Goal: Information Seeking & Learning: Learn about a topic

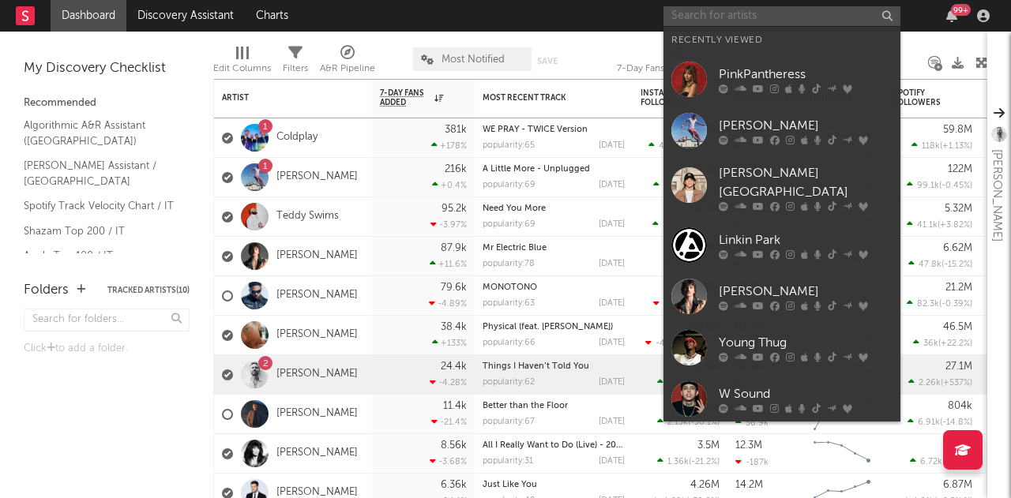
click at [742, 13] on input "text" at bounding box center [781, 16] width 237 height 20
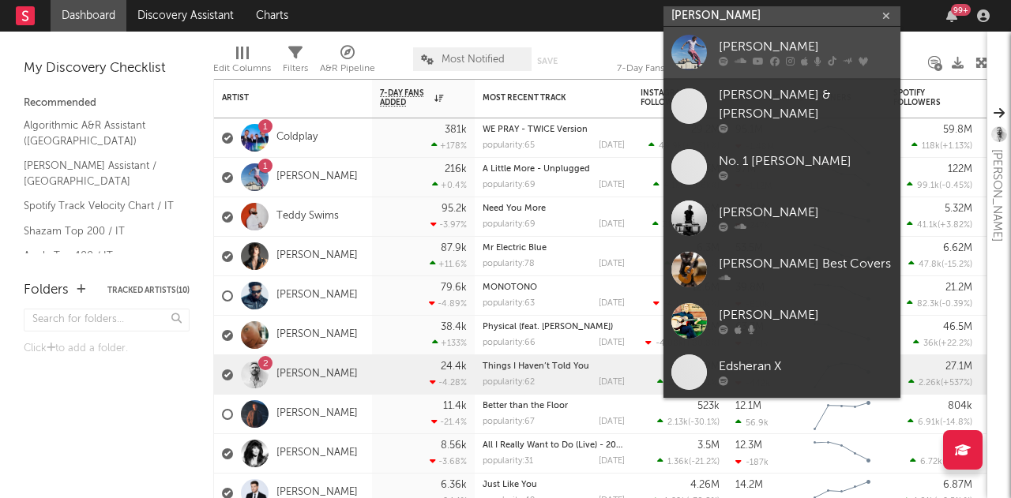
type input "[PERSON_NAME]"
click at [760, 51] on div "[PERSON_NAME]" at bounding box center [806, 47] width 174 height 19
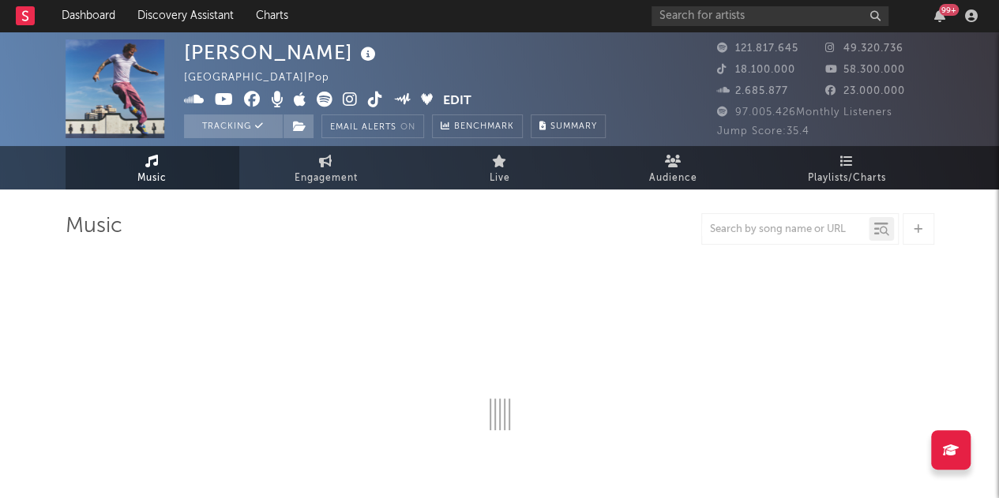
select select "6m"
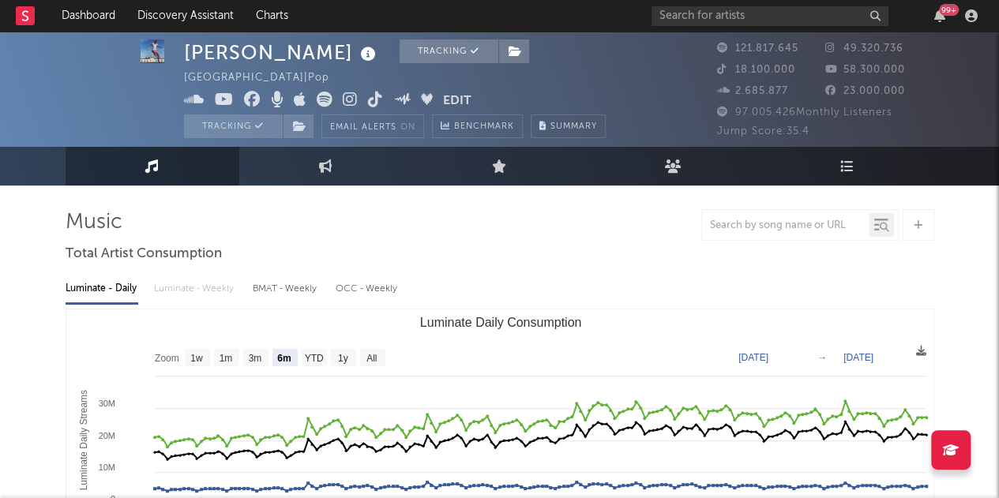
scroll to position [3, 0]
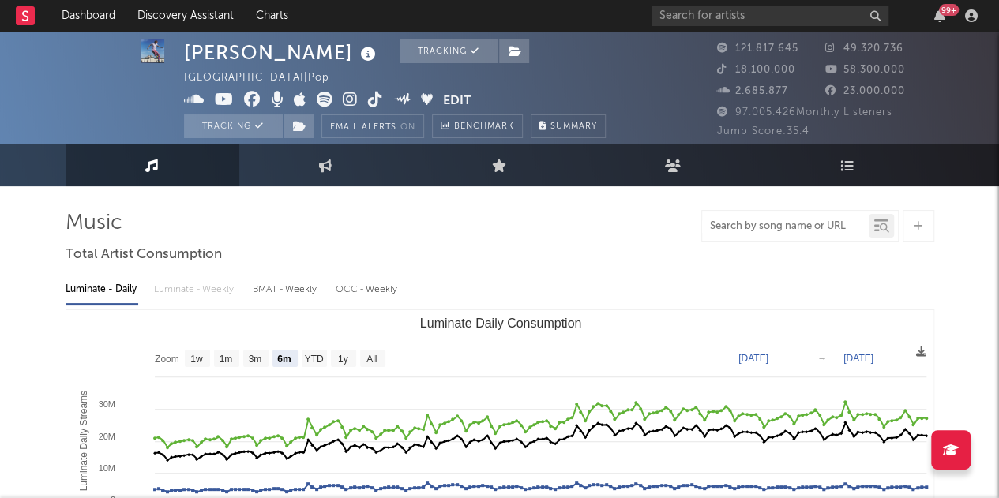
click at [757, 226] on input "text" at bounding box center [785, 226] width 167 height 13
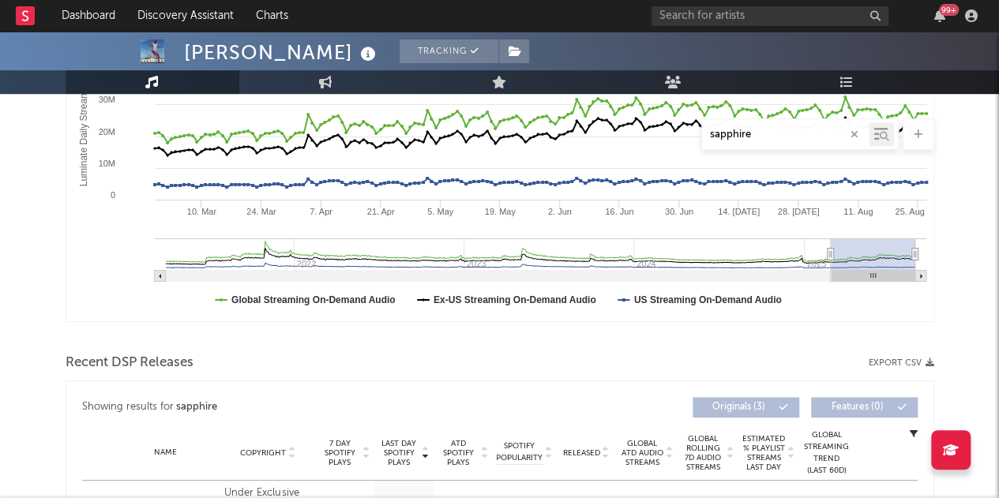
scroll to position [0, 0]
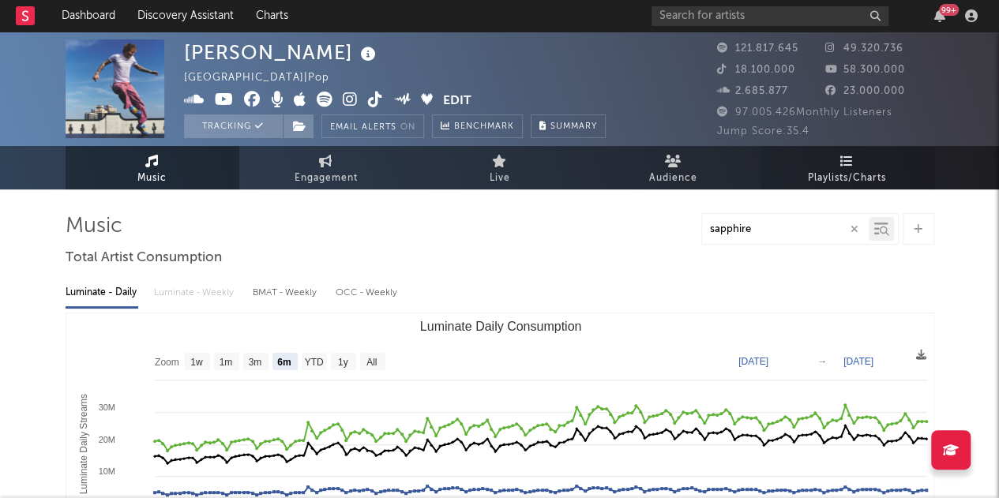
type input "sapphire"
click at [845, 173] on span "Playlists/Charts" at bounding box center [847, 178] width 78 height 19
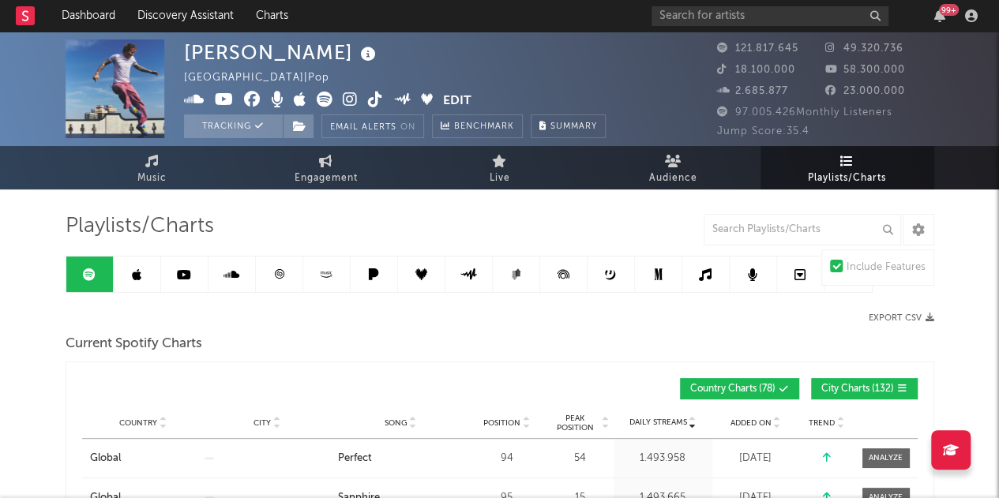
click at [136, 276] on icon at bounding box center [136, 274] width 9 height 13
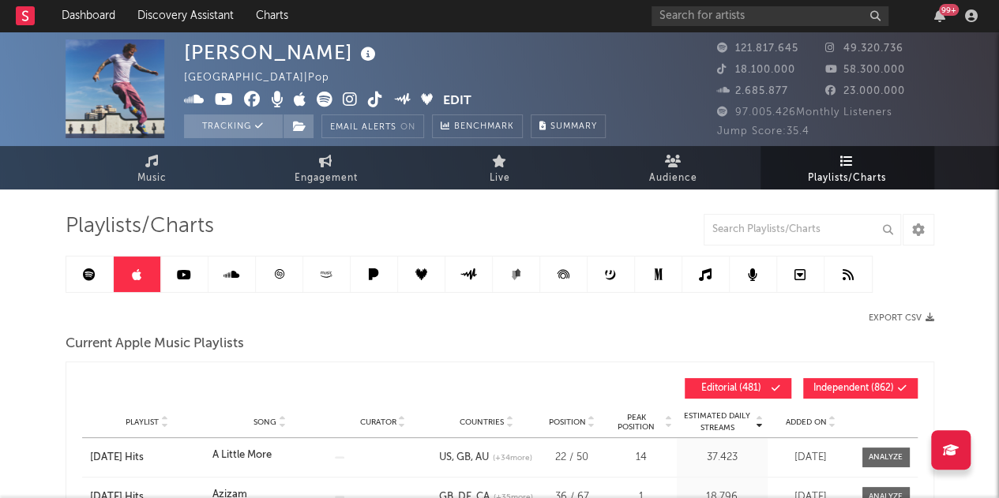
click at [182, 272] on icon at bounding box center [184, 274] width 14 height 13
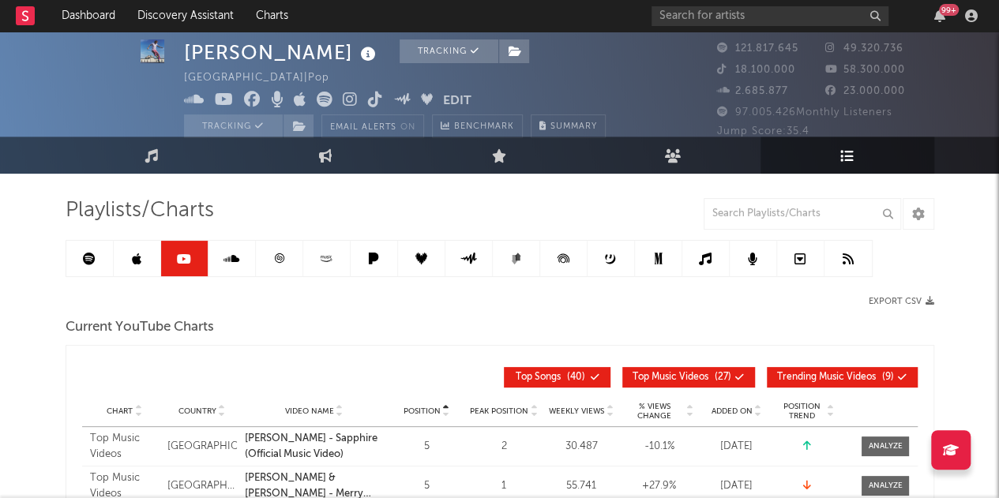
scroll to position [15, 0]
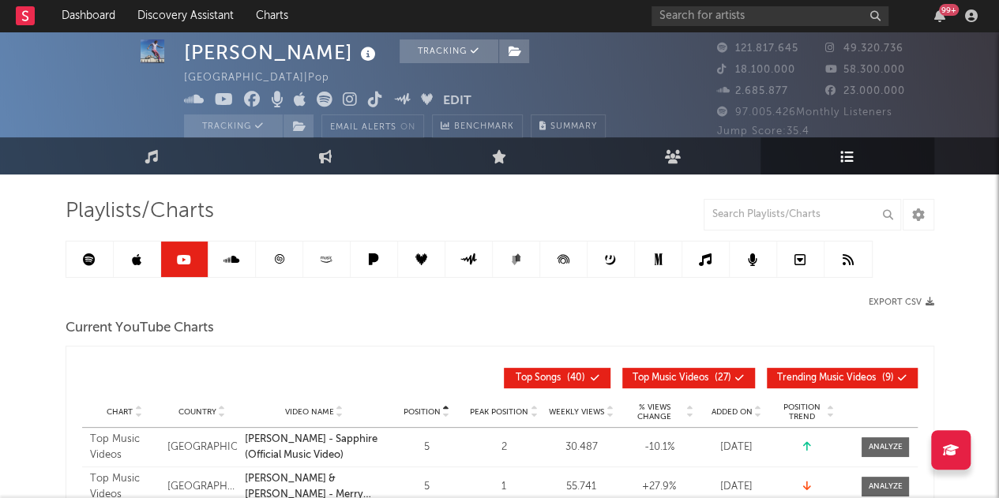
click at [287, 268] on link at bounding box center [279, 260] width 47 height 36
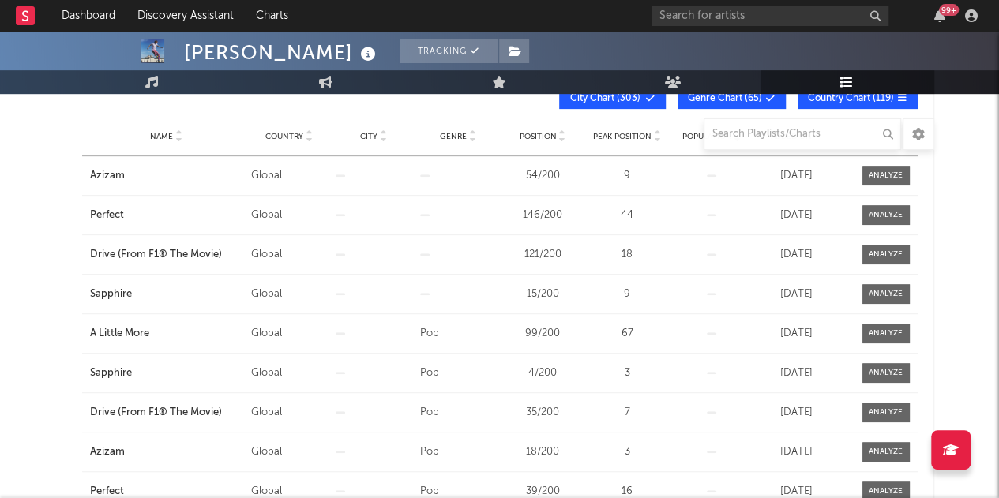
scroll to position [171, 0]
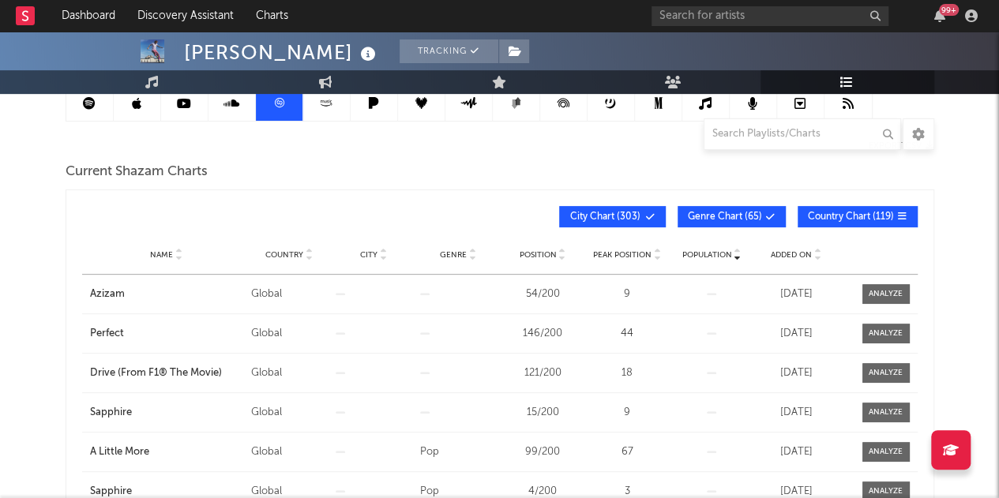
click at [642, 214] on span "City Chart ( 303 )" at bounding box center [605, 216] width 73 height 9
click at [704, 212] on span "Genre Chart ( 65 )" at bounding box center [725, 216] width 74 height 9
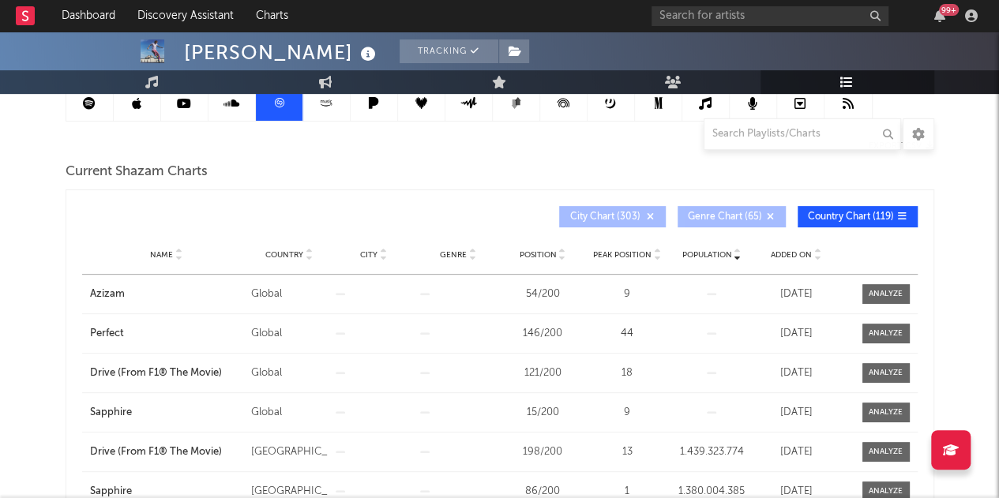
click at [303, 249] on div at bounding box center [307, 255] width 9 height 12
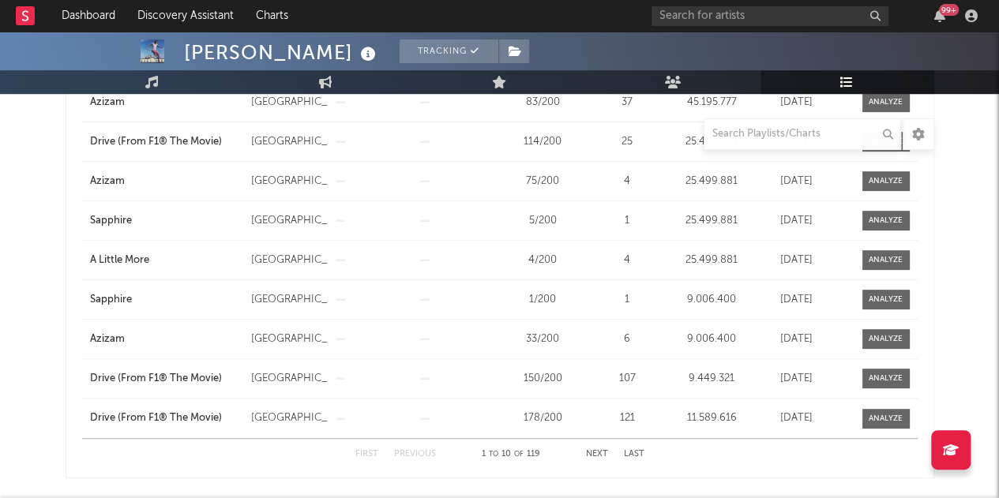
scroll to position [404, 0]
click at [599, 449] on button "Next" at bounding box center [597, 453] width 22 height 9
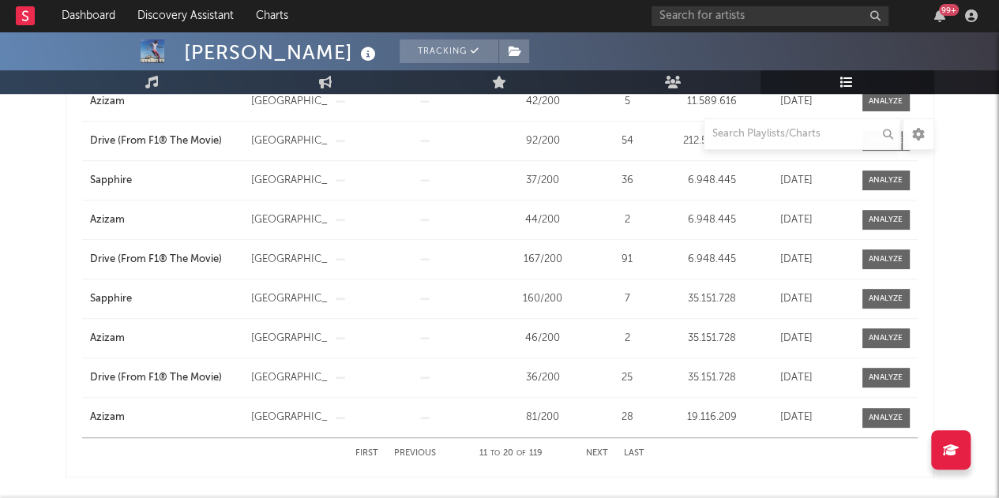
click at [599, 449] on button "Next" at bounding box center [597, 453] width 22 height 9
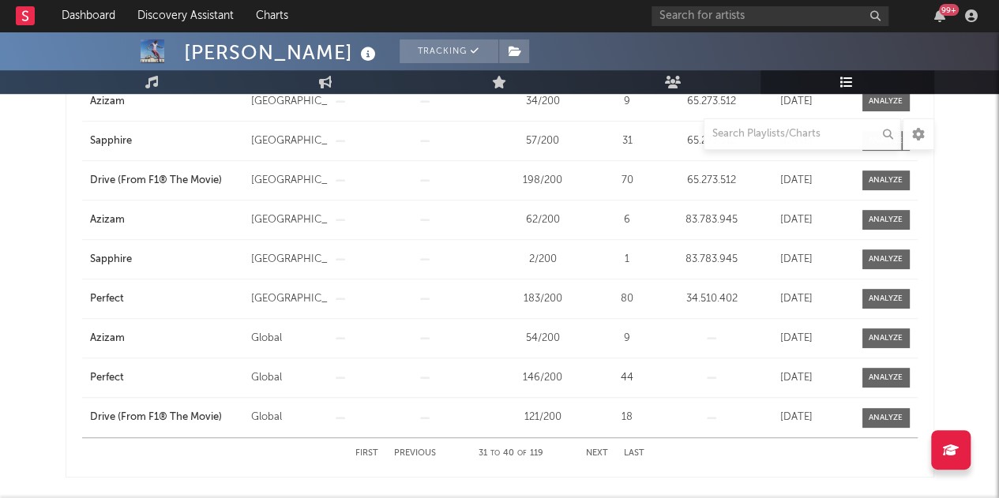
click at [599, 449] on button "Next" at bounding box center [597, 453] width 22 height 9
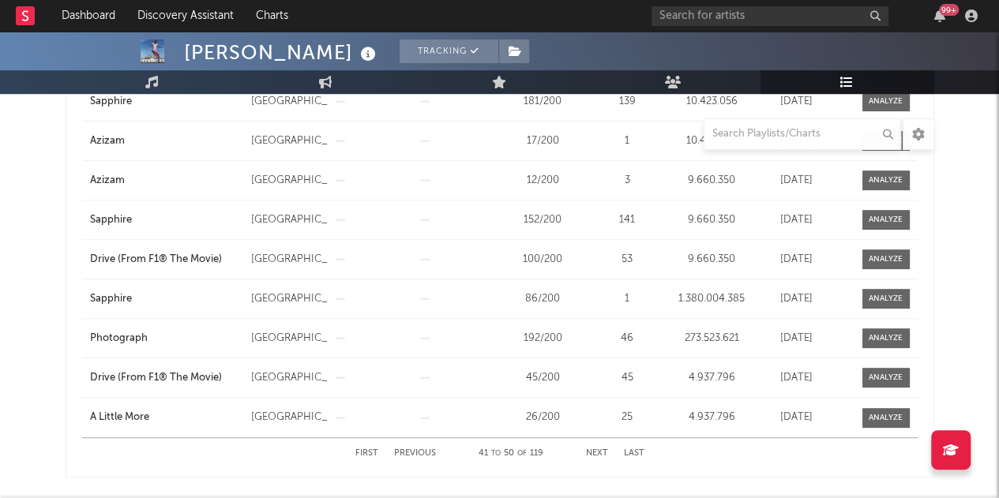
click at [599, 449] on button "Next" at bounding box center [597, 453] width 22 height 9
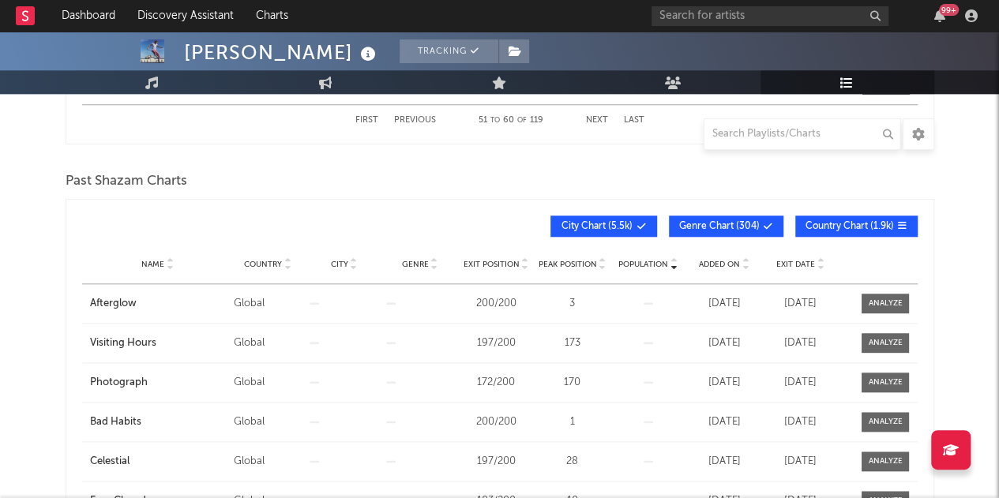
scroll to position [739, 0]
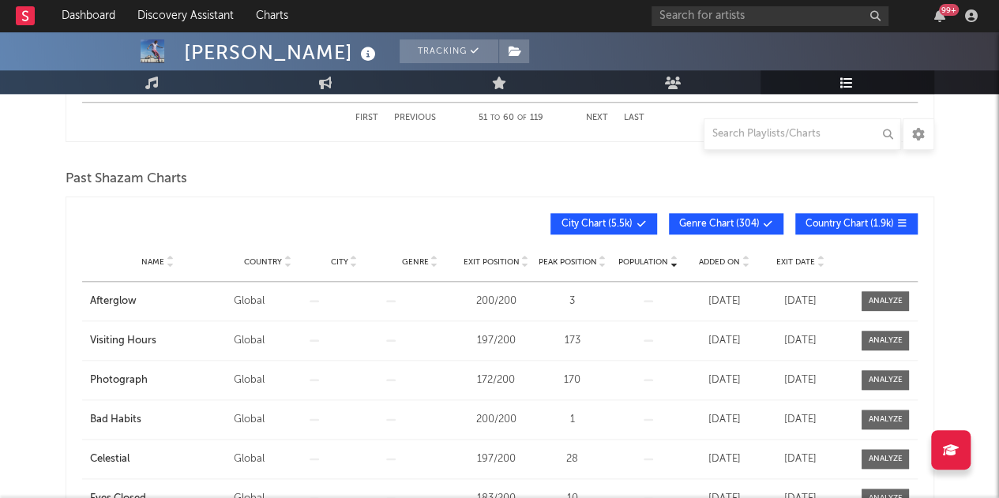
click at [610, 214] on button "City Chart ( 5.5k )" at bounding box center [603, 223] width 107 height 21
click at [741, 220] on span "Genre Chart ( 304 )" at bounding box center [719, 224] width 81 height 9
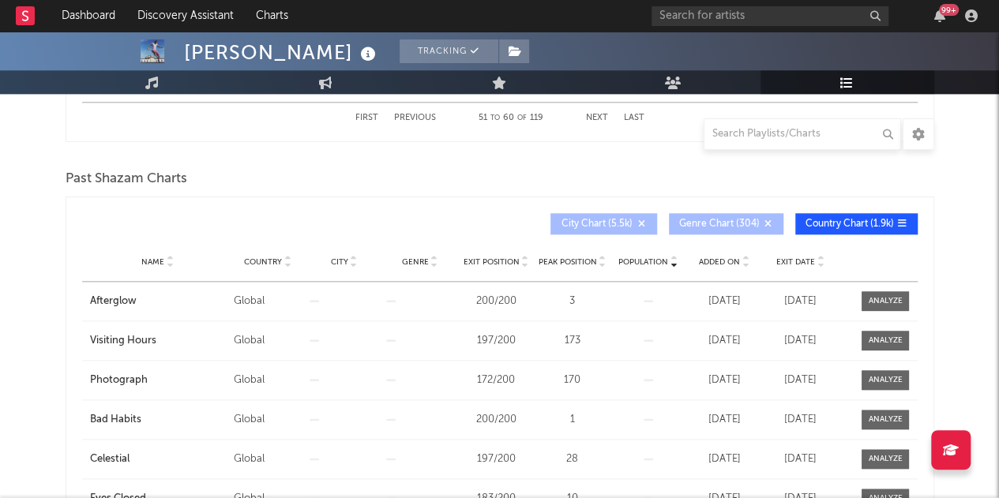
click at [276, 259] on span "Country" at bounding box center [263, 261] width 38 height 9
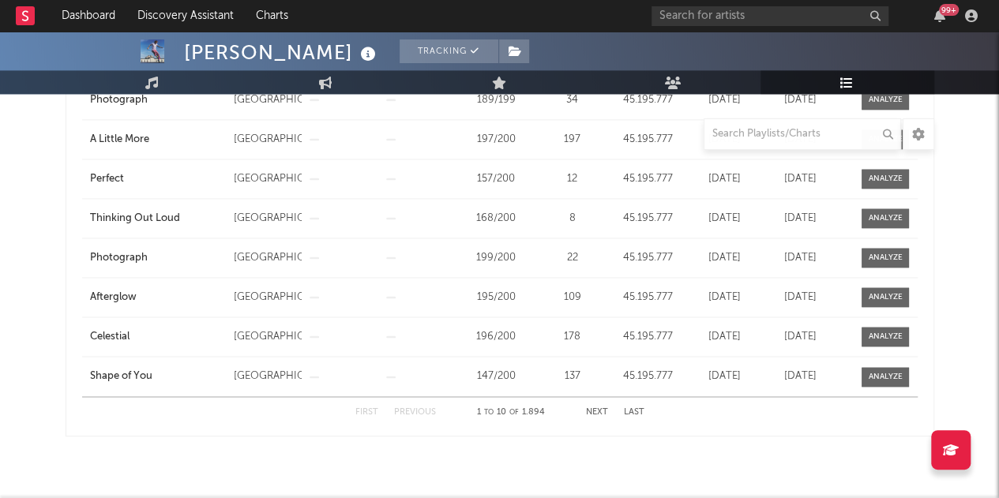
scroll to position [1020, 0]
click at [602, 413] on div "First Previous 1 to 10 of 1.894 Next Last" at bounding box center [499, 411] width 289 height 31
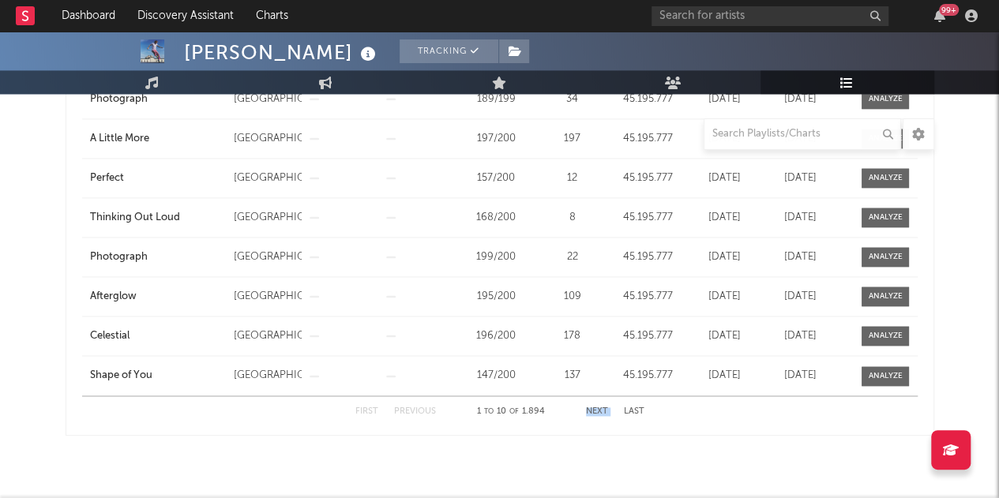
click at [602, 413] on div "First Previous 1 to 10 of 1.894 Next Last" at bounding box center [499, 411] width 289 height 31
click at [595, 407] on button "Next" at bounding box center [597, 411] width 22 height 9
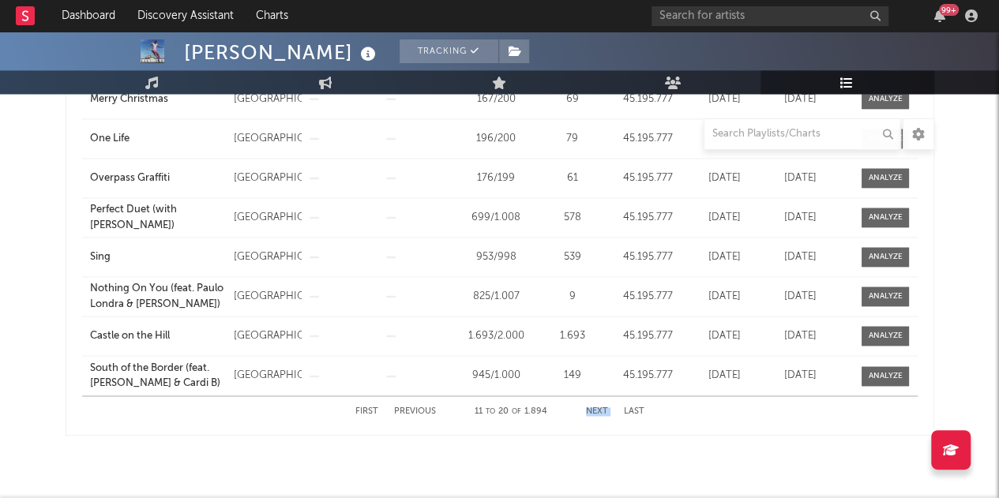
click at [595, 407] on button "Next" at bounding box center [597, 411] width 22 height 9
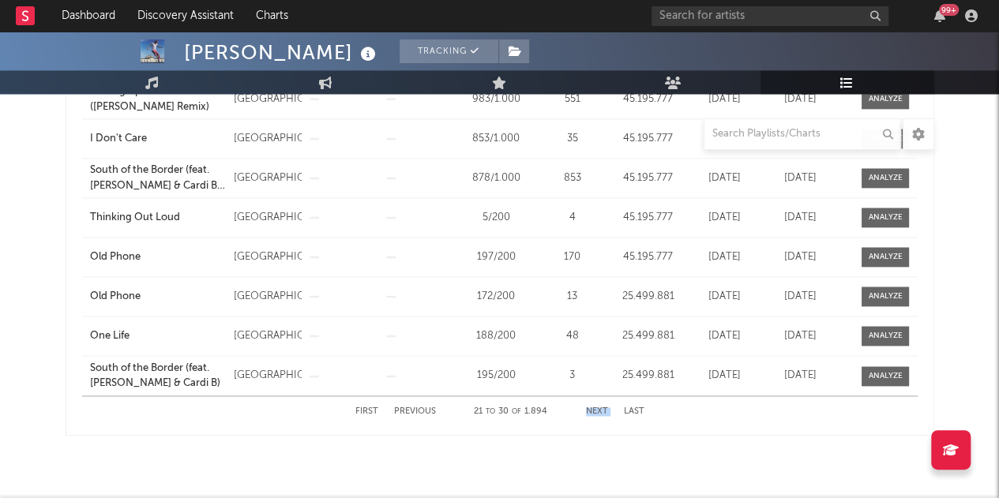
click at [595, 407] on button "Next" at bounding box center [597, 411] width 22 height 9
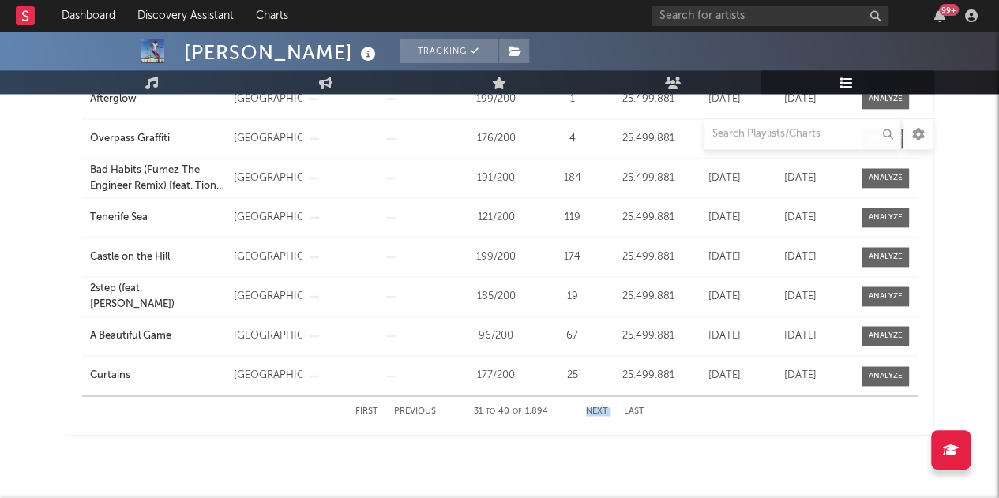
click at [595, 407] on button "Next" at bounding box center [597, 411] width 22 height 9
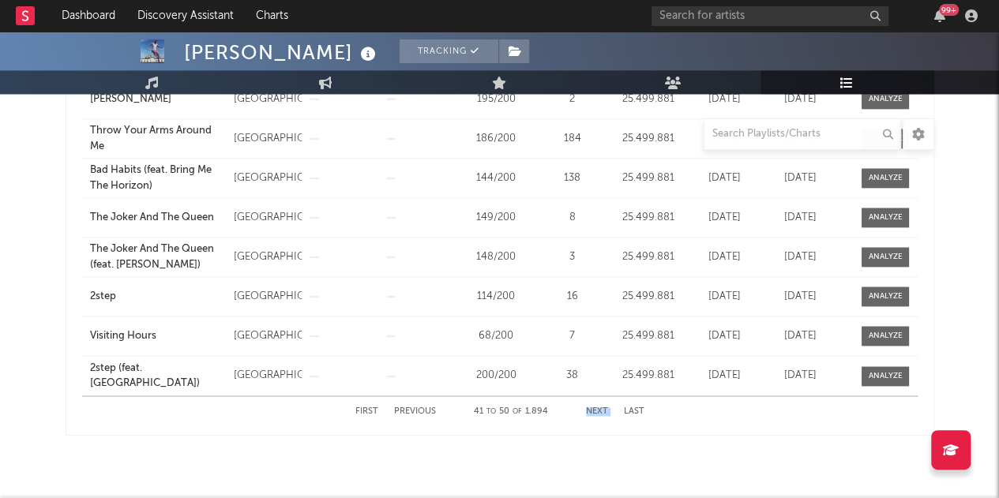
click at [595, 407] on button "Next" at bounding box center [597, 411] width 22 height 9
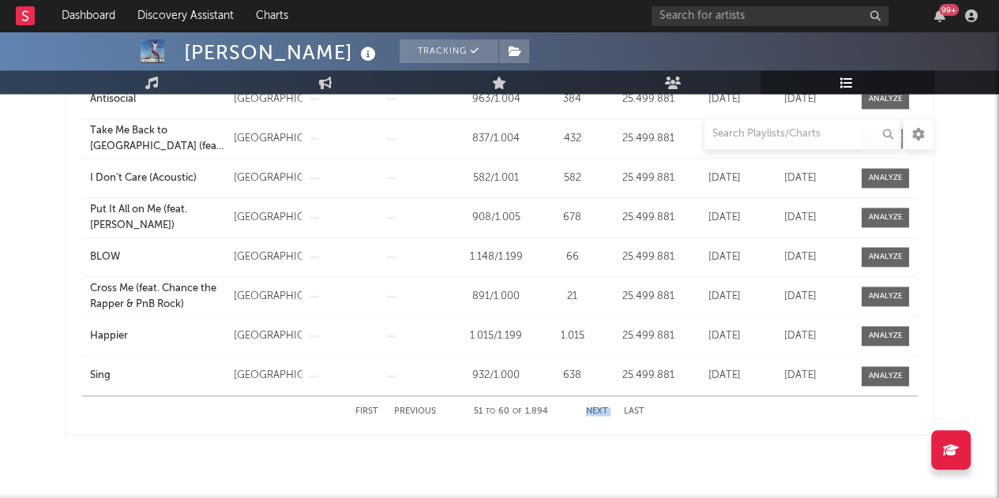
scroll to position [1012, 0]
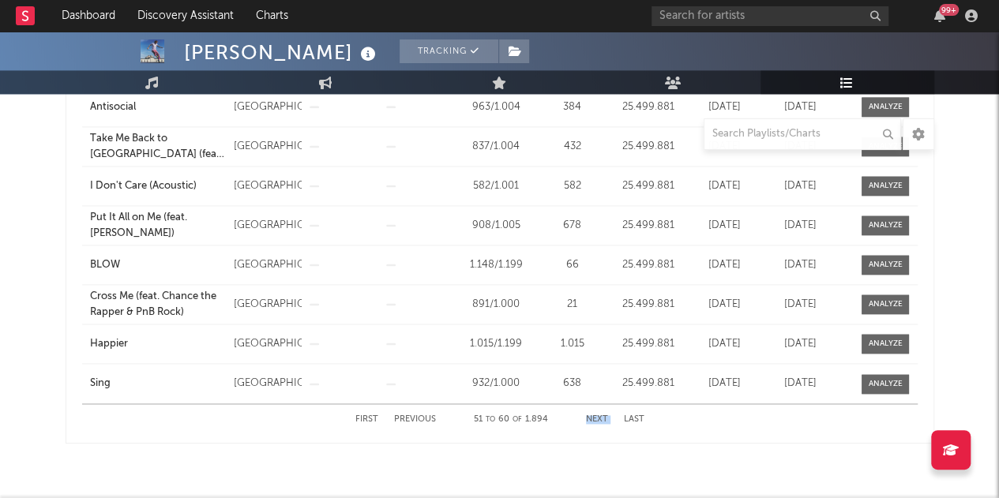
click at [595, 405] on div "First Previous 51 to 60 of 1.894 Next Last" at bounding box center [499, 419] width 289 height 31
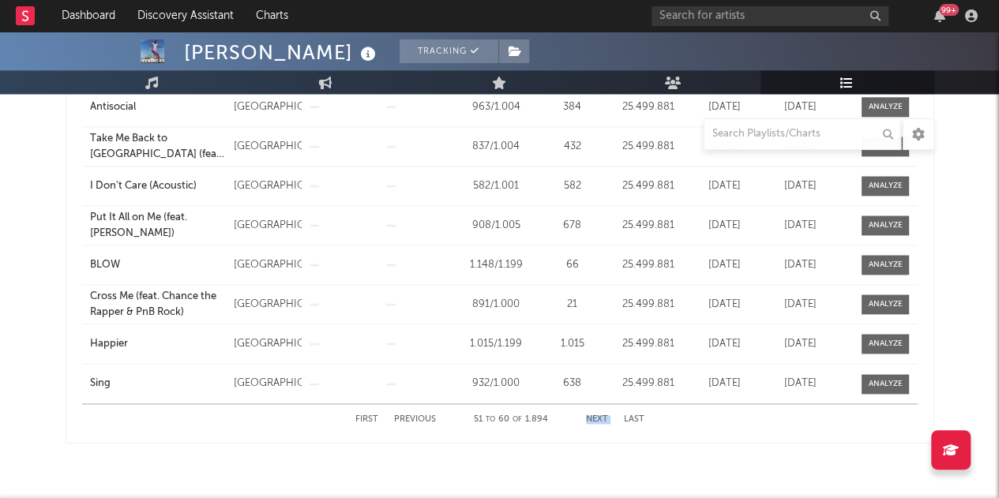
click at [595, 405] on div "First Previous 51 to 60 of 1.894 Next Last" at bounding box center [499, 419] width 289 height 31
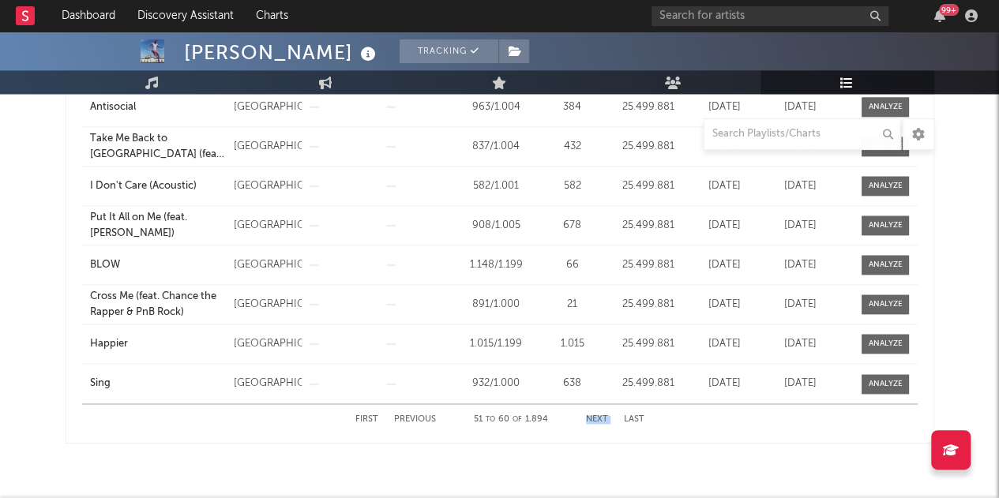
click at [594, 415] on button "Next" at bounding box center [597, 419] width 22 height 9
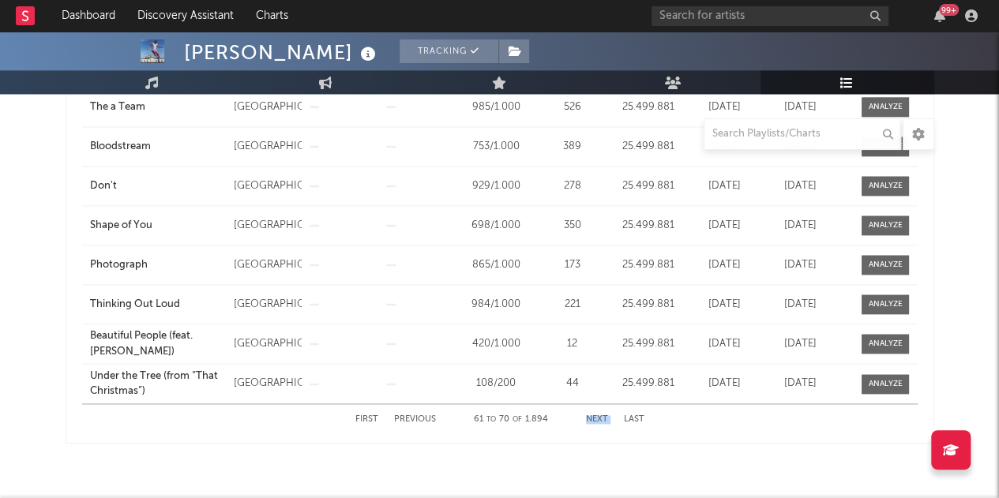
scroll to position [1020, 0]
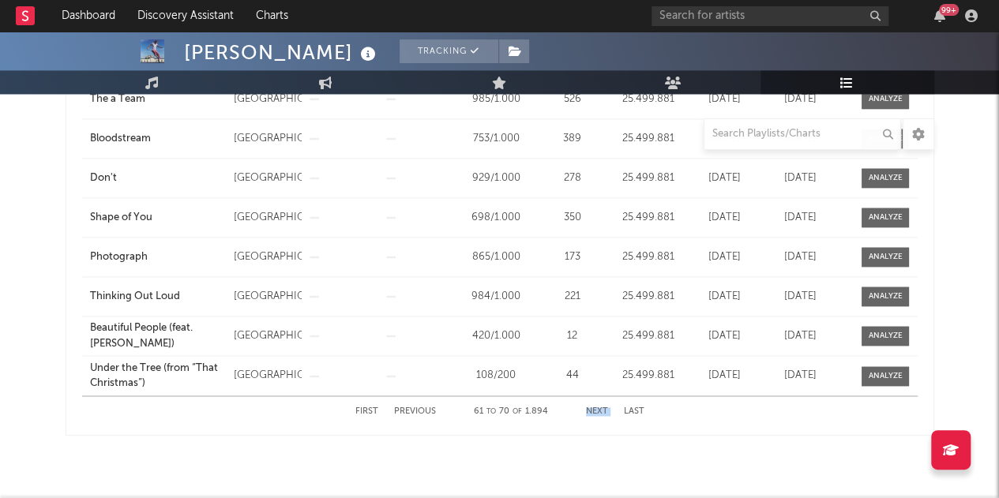
click at [594, 413] on div "First Previous 61 to 70 of 1.894 Next Last" at bounding box center [499, 411] width 289 height 31
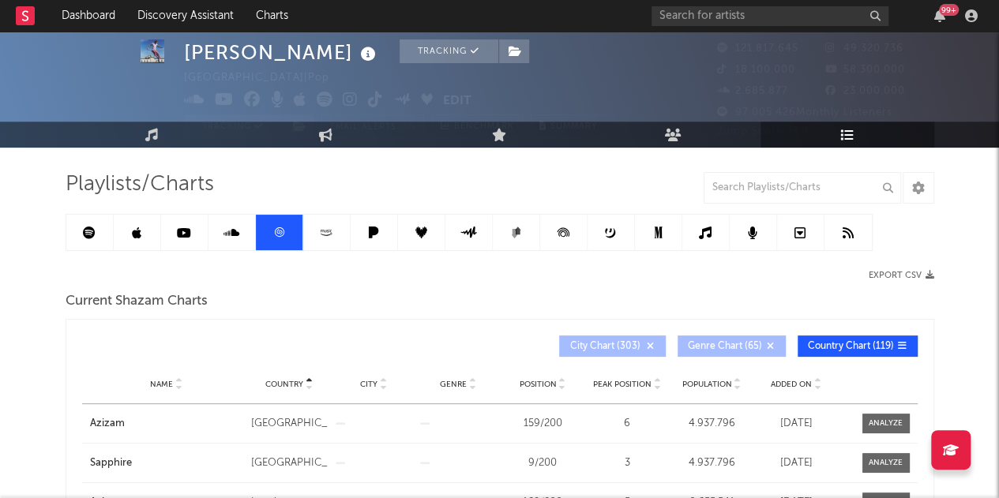
scroll to position [40, 0]
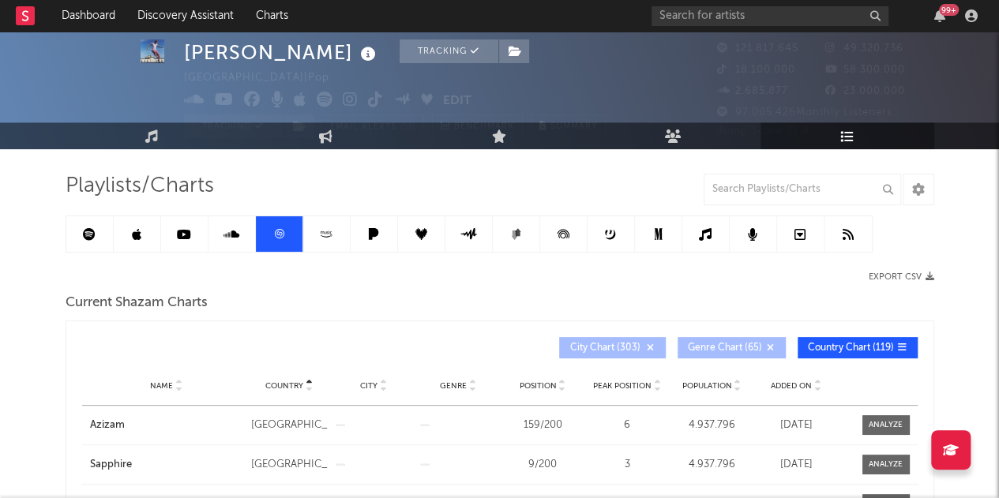
click at [321, 230] on icon at bounding box center [326, 234] width 18 height 12
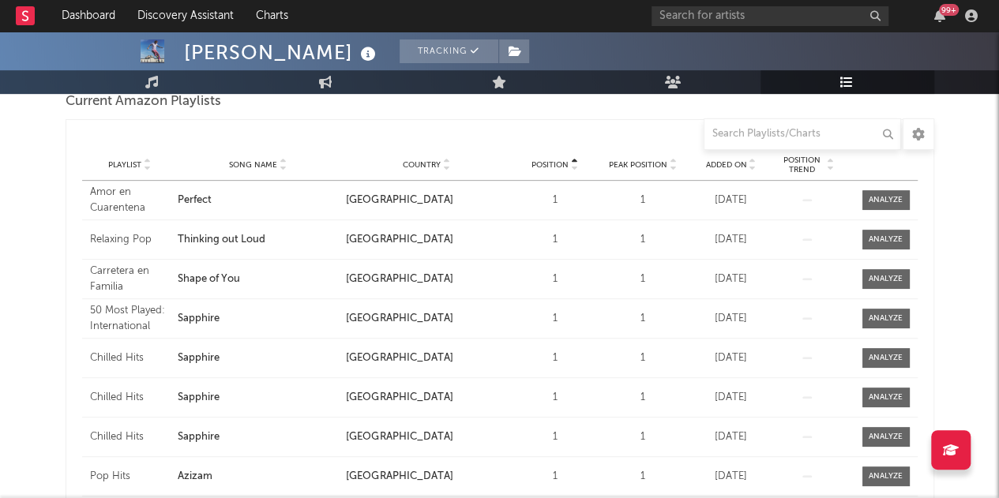
scroll to position [242, 0]
click at [427, 152] on div "Playlist Song Name Country Position Peak Position Added On Exited On Position T…" at bounding box center [499, 164] width 835 height 32
click at [429, 167] on div "Country" at bounding box center [426, 164] width 160 height 12
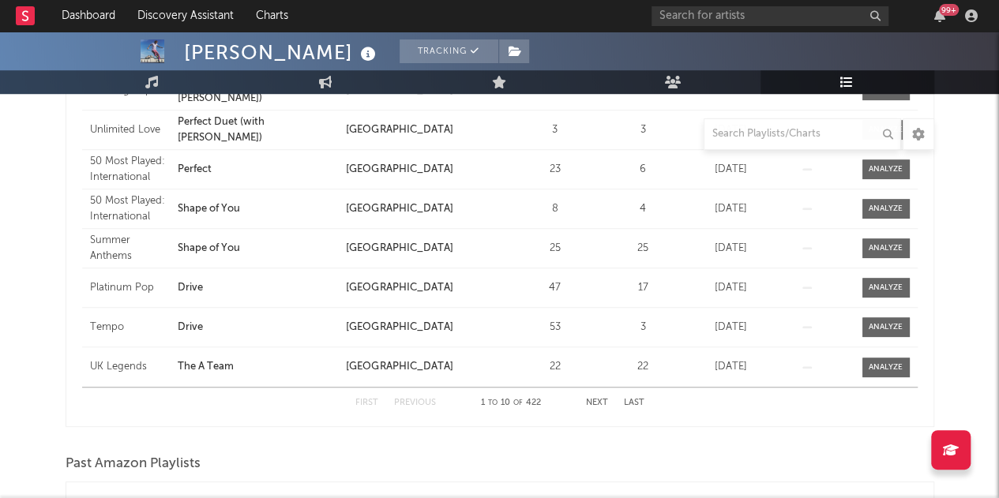
scroll to position [431, 0]
click at [602, 404] on button "Next" at bounding box center [597, 402] width 22 height 9
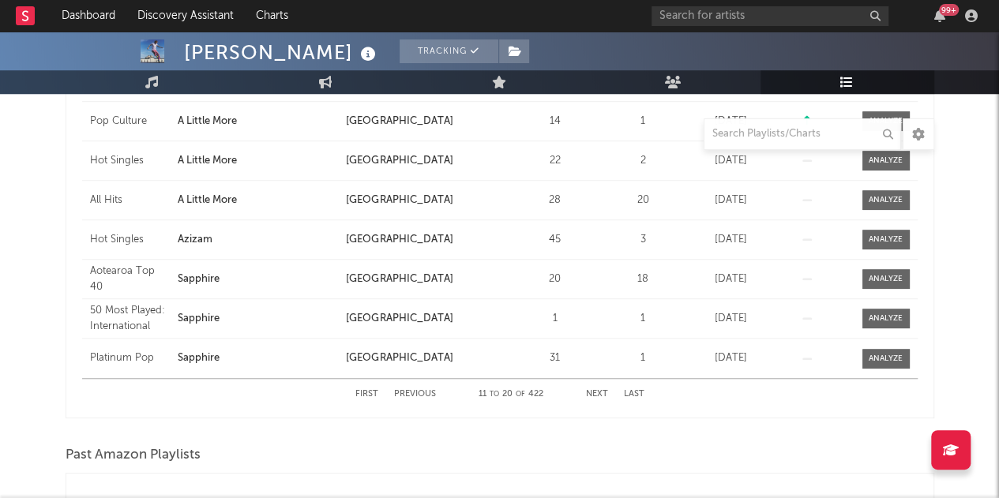
click at [602, 404] on div "First Previous 11 to 20 of 422 Next Last" at bounding box center [499, 394] width 289 height 31
click at [594, 394] on button "Next" at bounding box center [597, 394] width 22 height 9
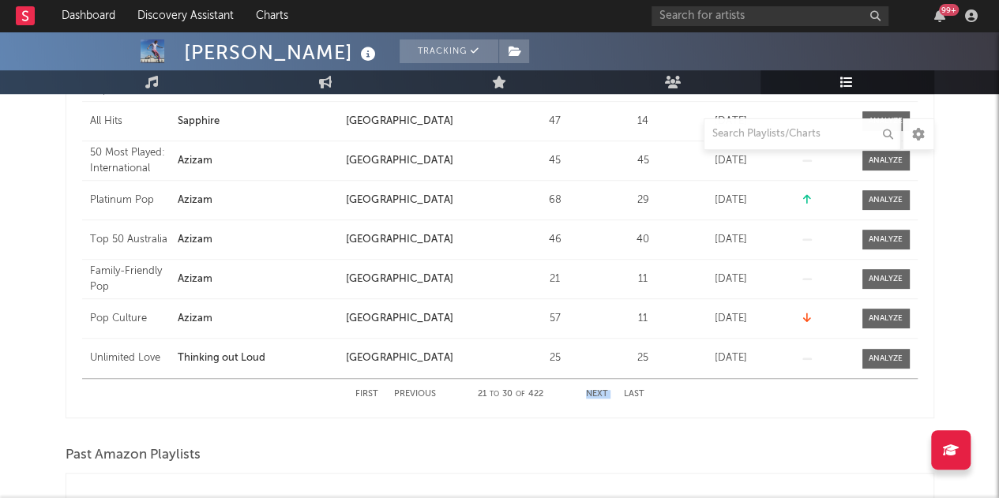
click at [594, 394] on button "Next" at bounding box center [597, 394] width 22 height 9
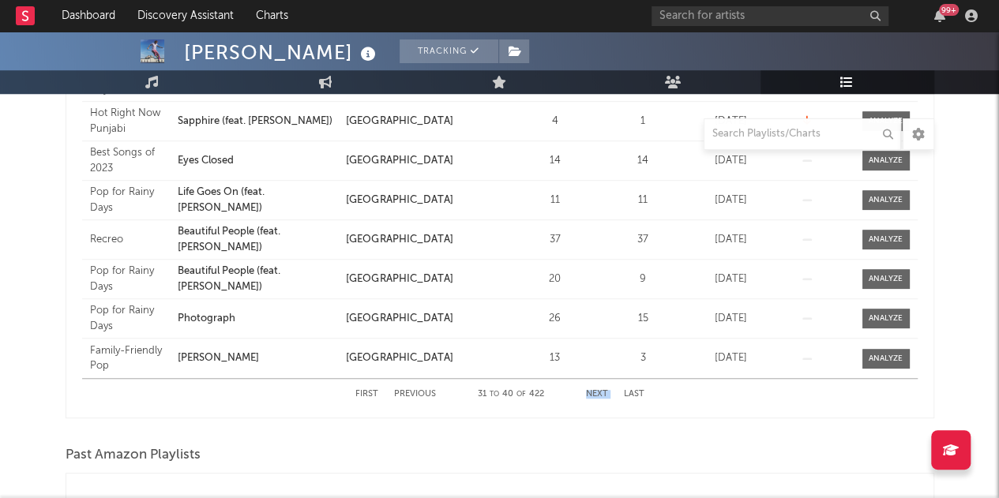
click at [594, 394] on button "Next" at bounding box center [597, 394] width 22 height 9
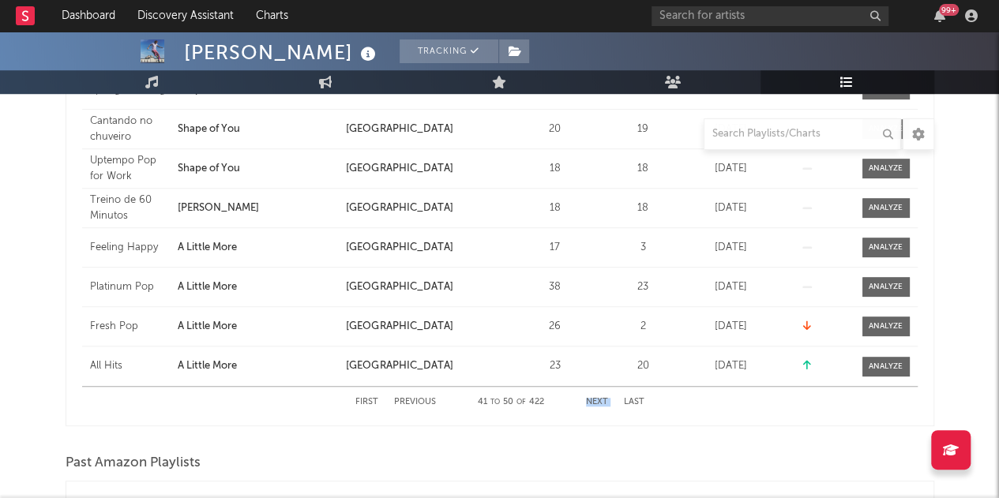
click at [594, 394] on div "First Previous 41 to 50 of 422 Next Last" at bounding box center [499, 402] width 289 height 31
click at [597, 400] on button "Next" at bounding box center [597, 402] width 22 height 9
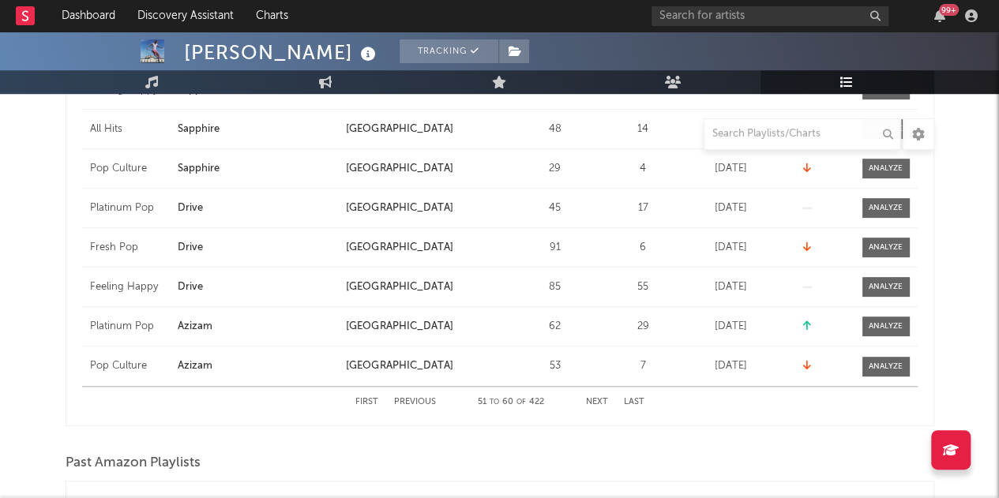
scroll to position [439, 0]
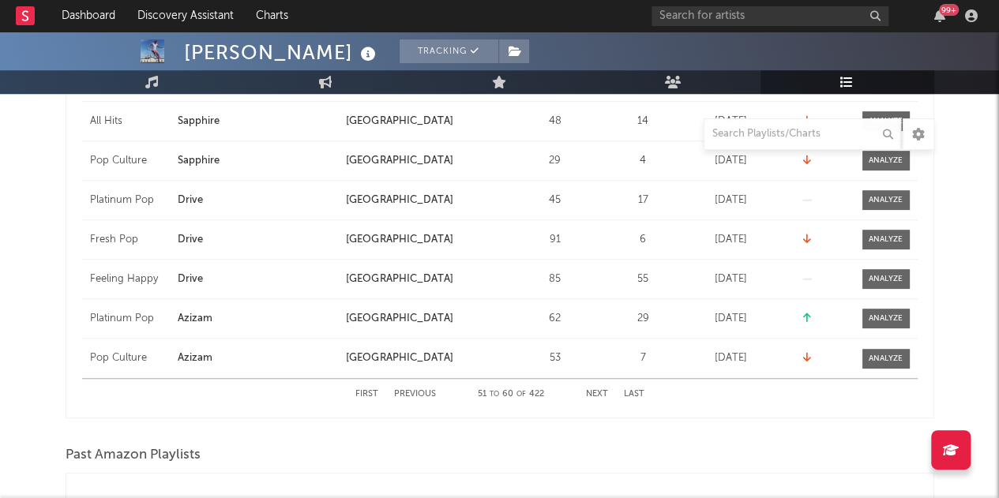
click at [597, 400] on div "First Previous 51 to 60 of 422 Next Last" at bounding box center [499, 394] width 289 height 31
click at [593, 392] on button "Next" at bounding box center [597, 394] width 22 height 9
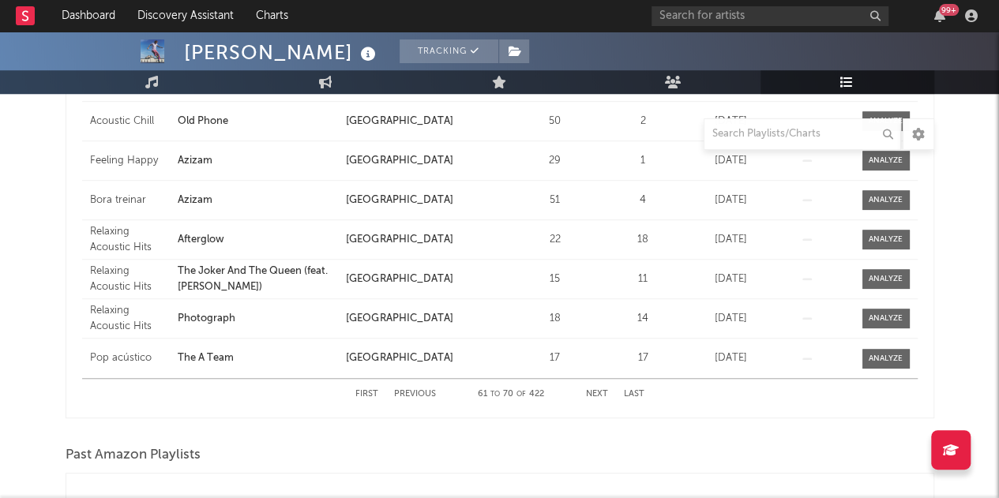
click at [593, 392] on button "Next" at bounding box center [597, 394] width 22 height 9
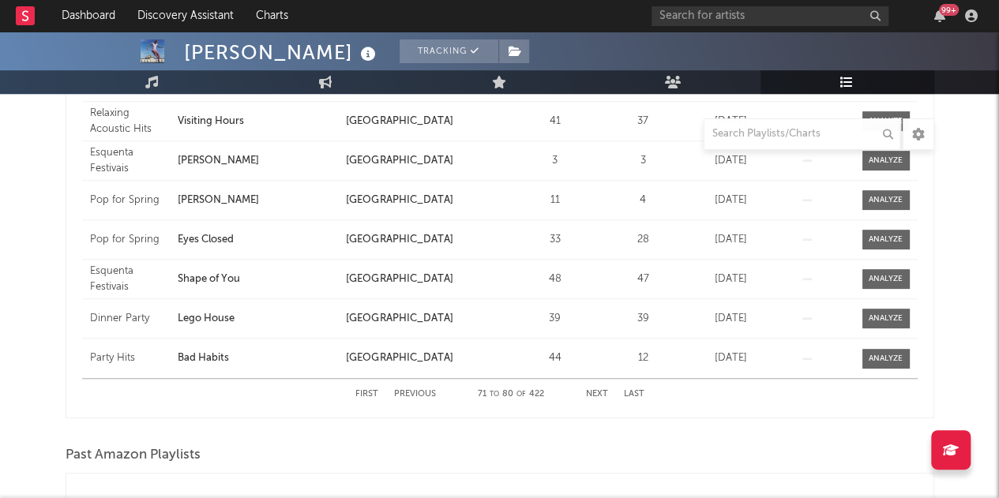
scroll to position [431, 0]
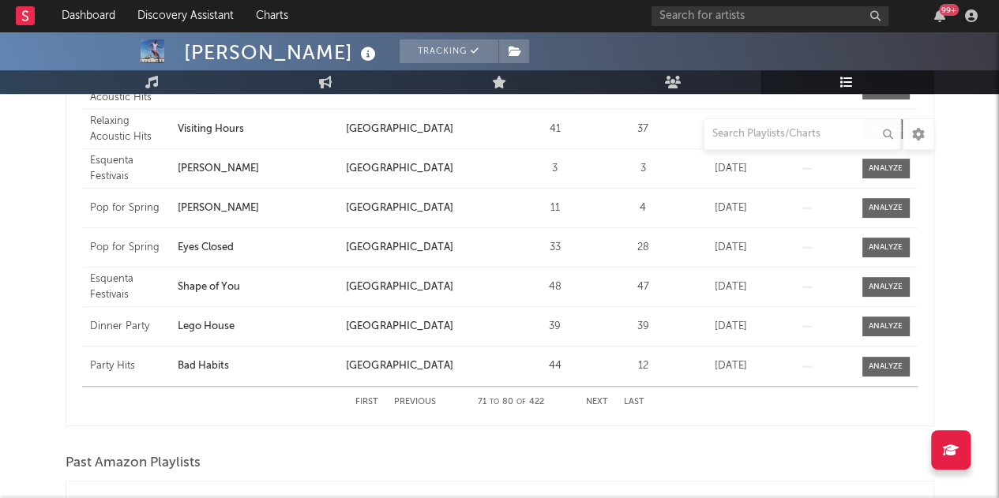
click at [598, 398] on button "Next" at bounding box center [597, 402] width 22 height 9
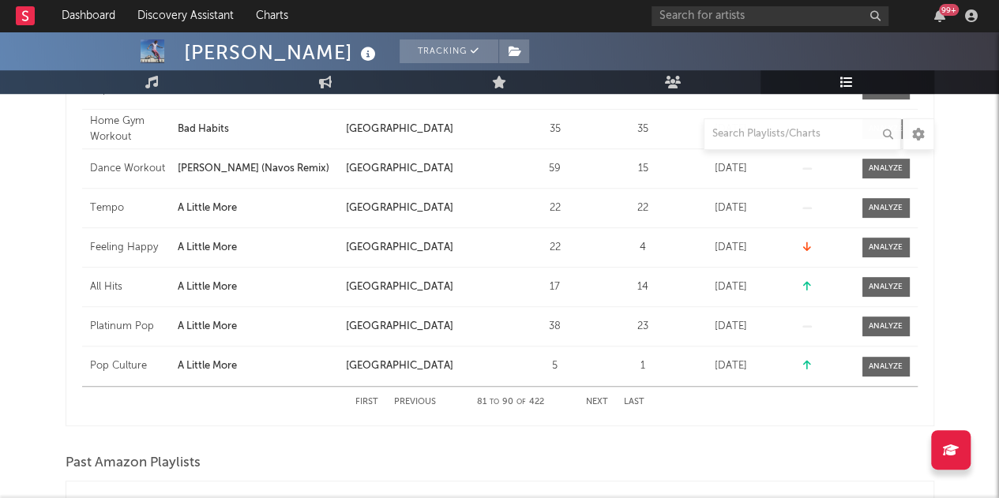
scroll to position [439, 0]
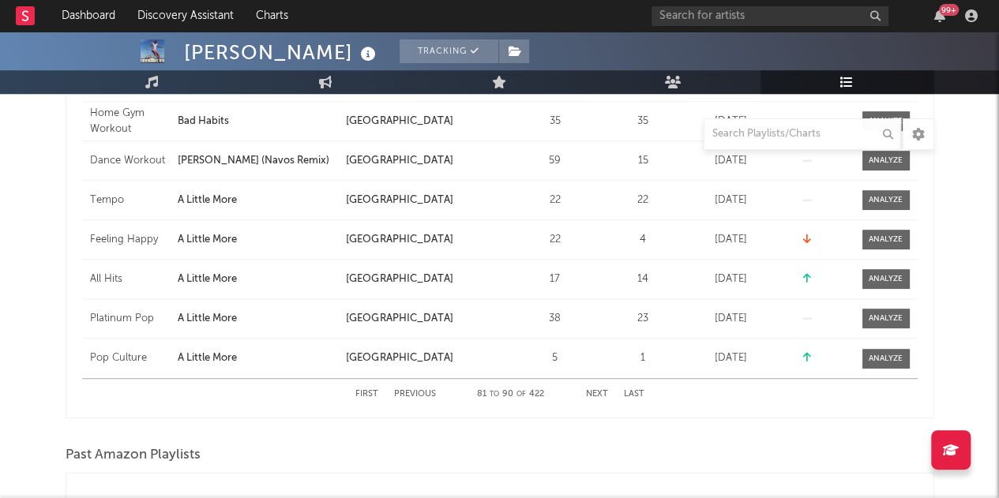
click at [598, 397] on button "Next" at bounding box center [597, 394] width 22 height 9
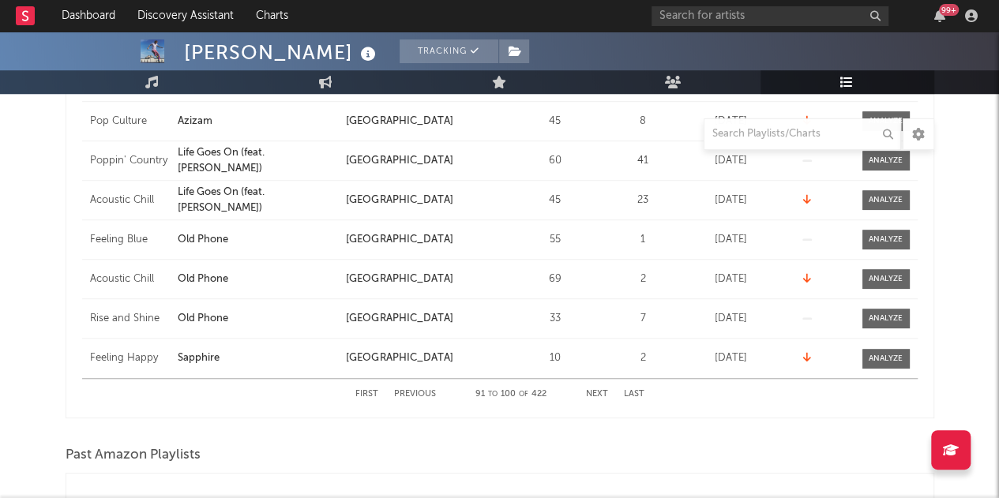
click at [598, 397] on button "Next" at bounding box center [597, 394] width 22 height 9
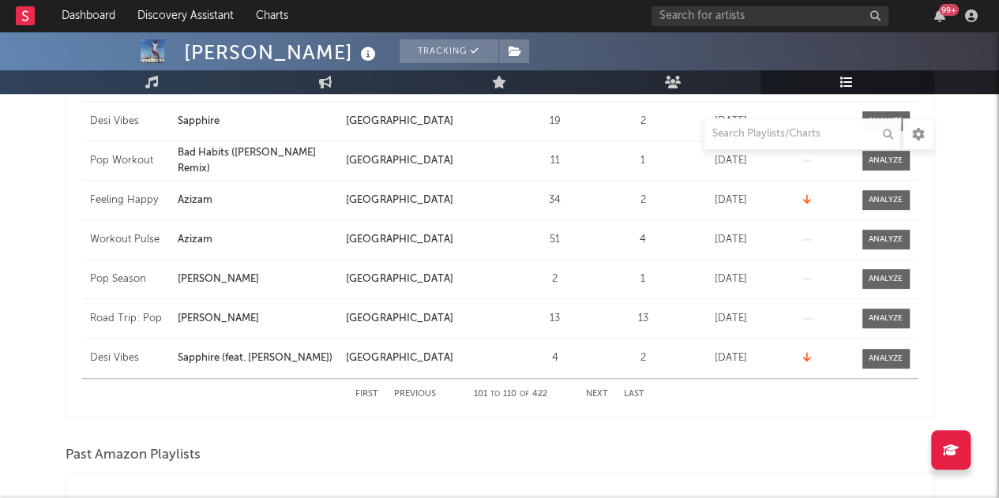
click at [598, 397] on button "Next" at bounding box center [597, 394] width 22 height 9
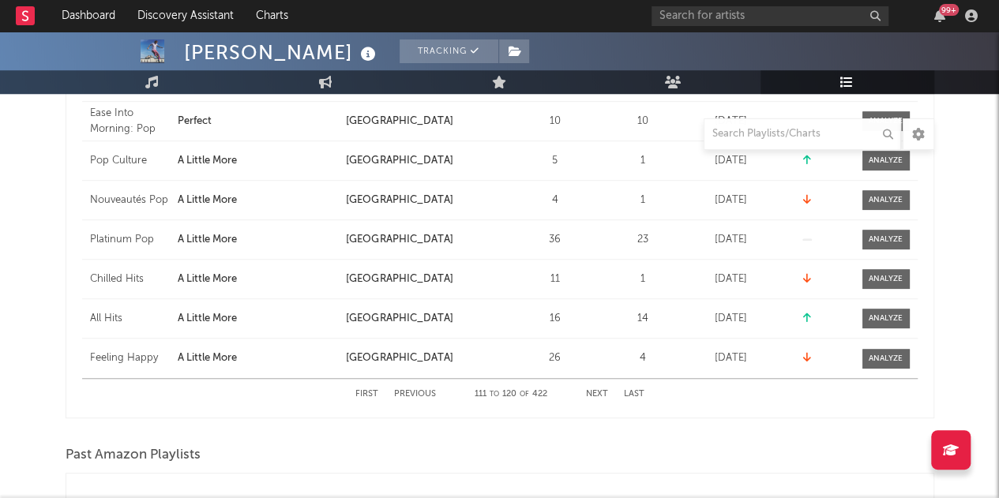
click at [598, 397] on button "Next" at bounding box center [597, 394] width 22 height 9
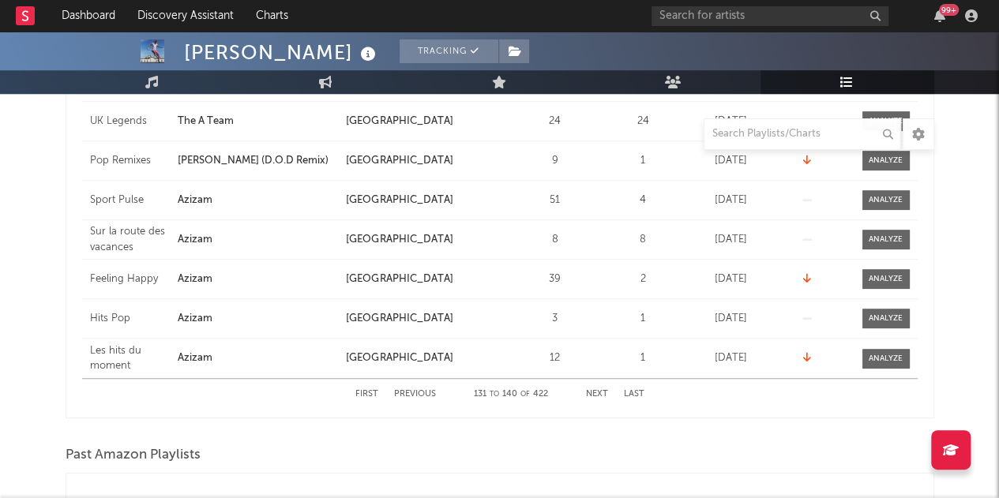
scroll to position [431, 0]
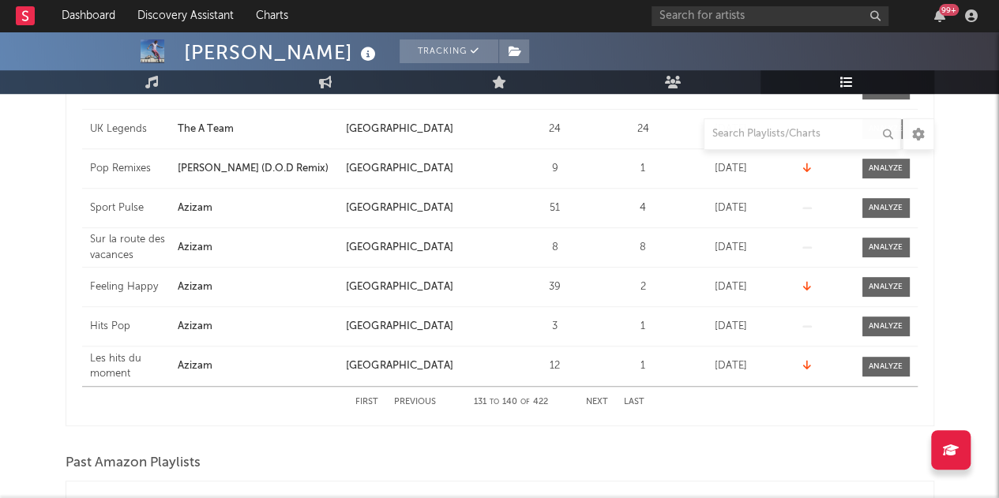
click at [598, 398] on button "Next" at bounding box center [597, 402] width 22 height 9
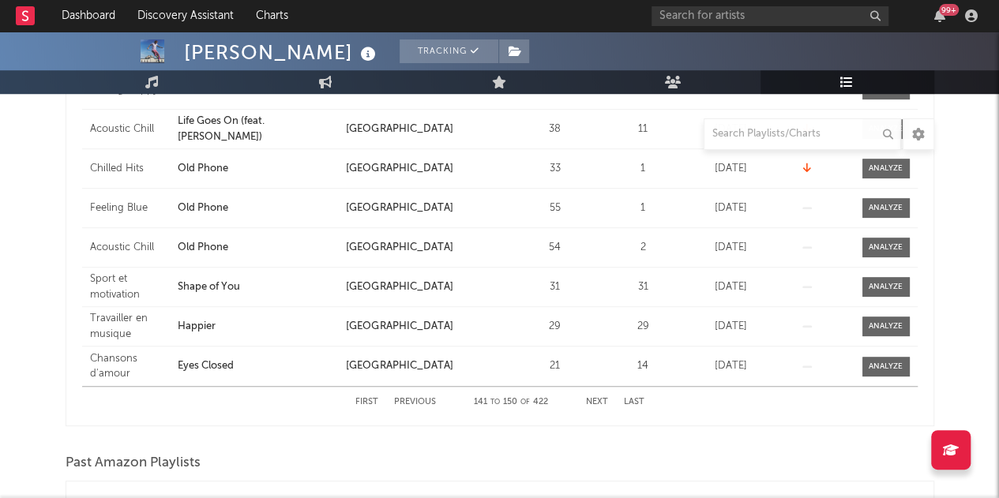
click at [598, 398] on button "Next" at bounding box center [597, 402] width 22 height 9
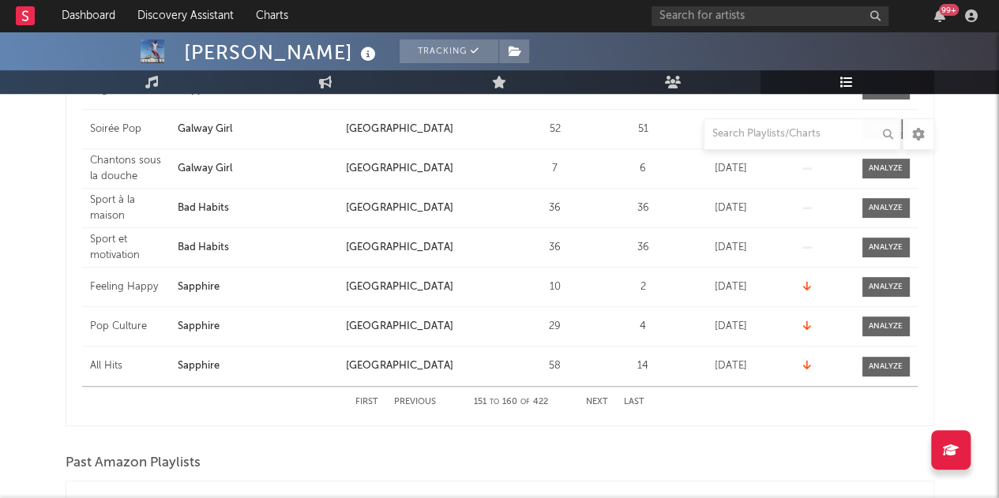
click at [598, 398] on button "Next" at bounding box center [597, 402] width 22 height 9
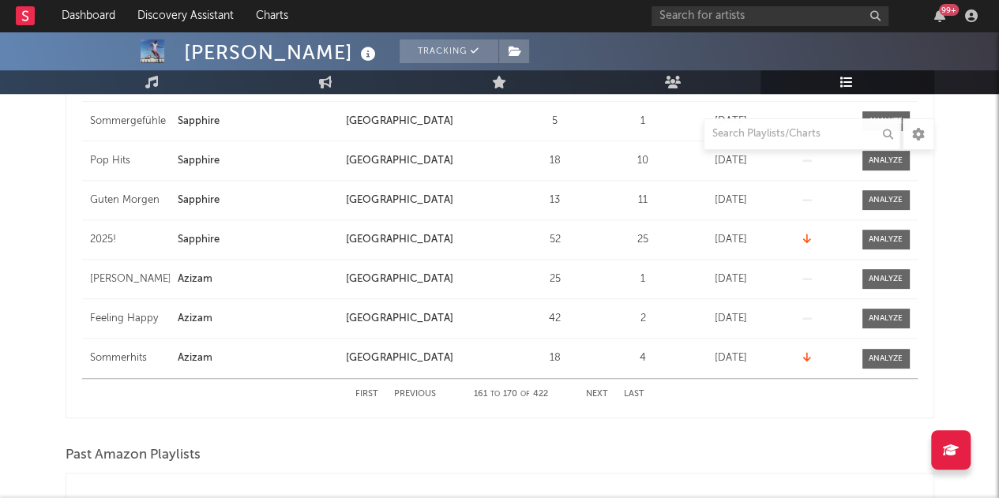
click at [598, 397] on button "Next" at bounding box center [597, 394] width 22 height 9
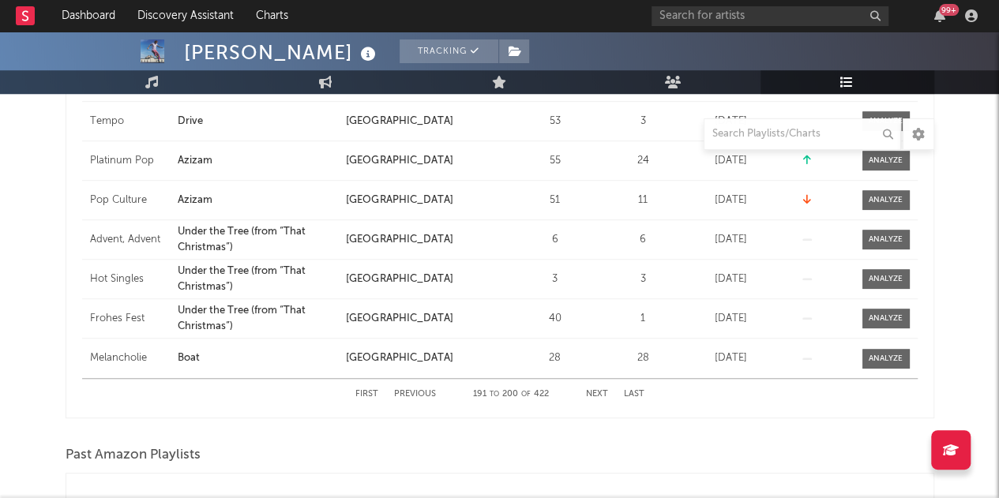
click at [598, 397] on button "Next" at bounding box center [597, 394] width 22 height 9
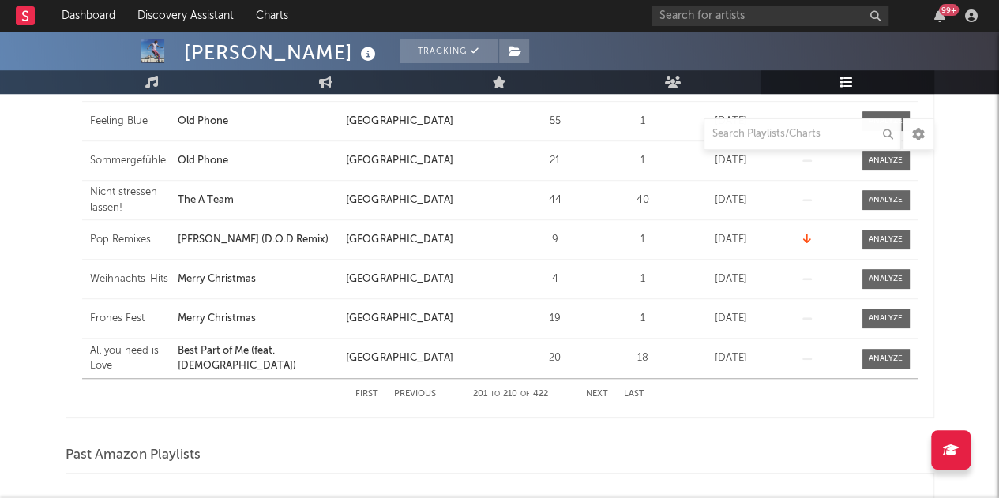
click at [598, 397] on button "Next" at bounding box center [597, 394] width 22 height 9
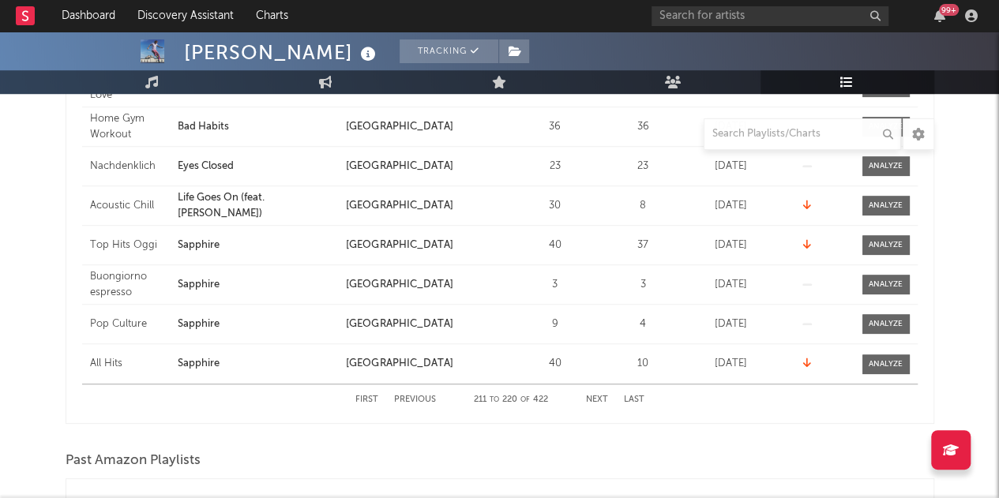
scroll to position [433, 0]
click at [595, 397] on button "Next" at bounding box center [597, 400] width 22 height 9
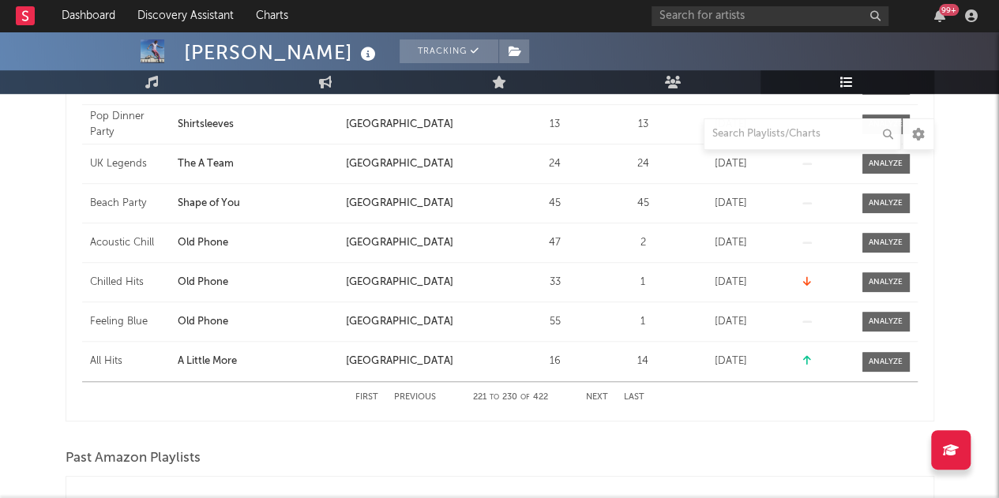
scroll to position [437, 0]
click at [595, 395] on button "Next" at bounding box center [597, 396] width 22 height 9
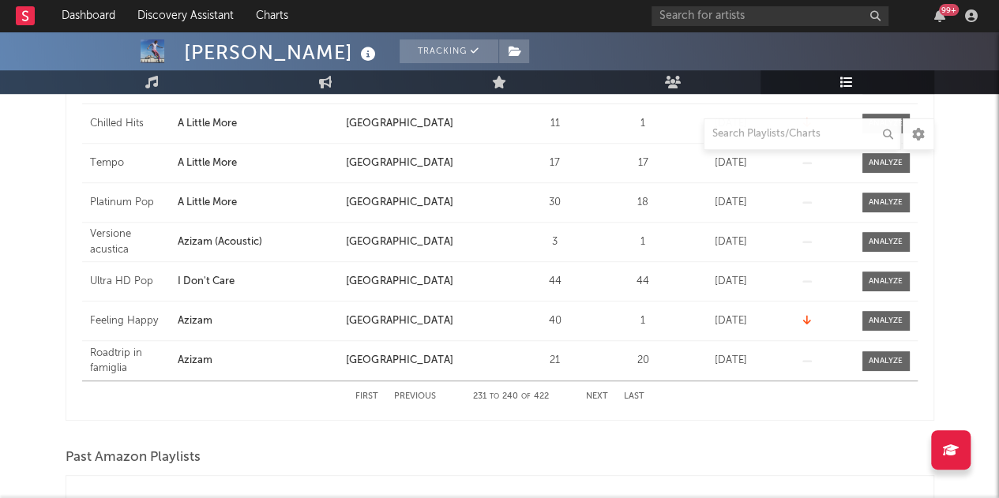
scroll to position [373, 0]
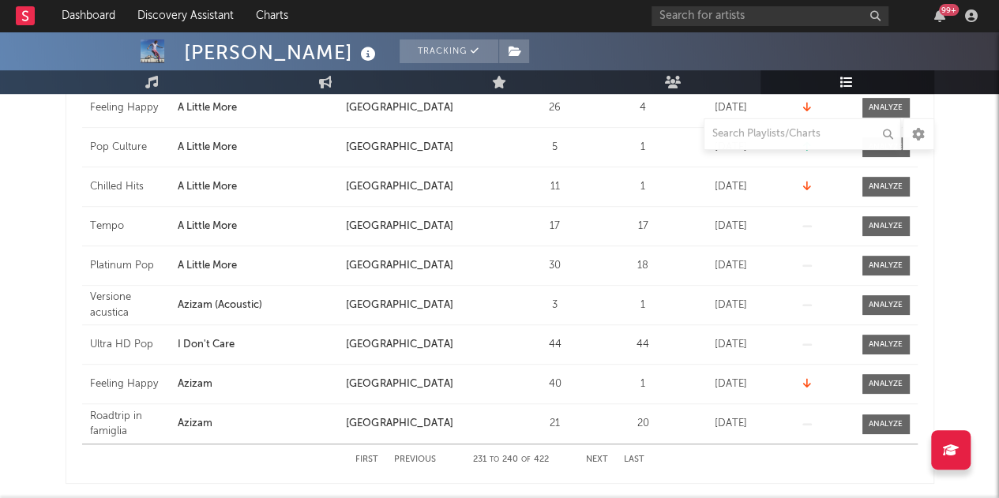
click at [419, 456] on button "Previous" at bounding box center [415, 460] width 42 height 9
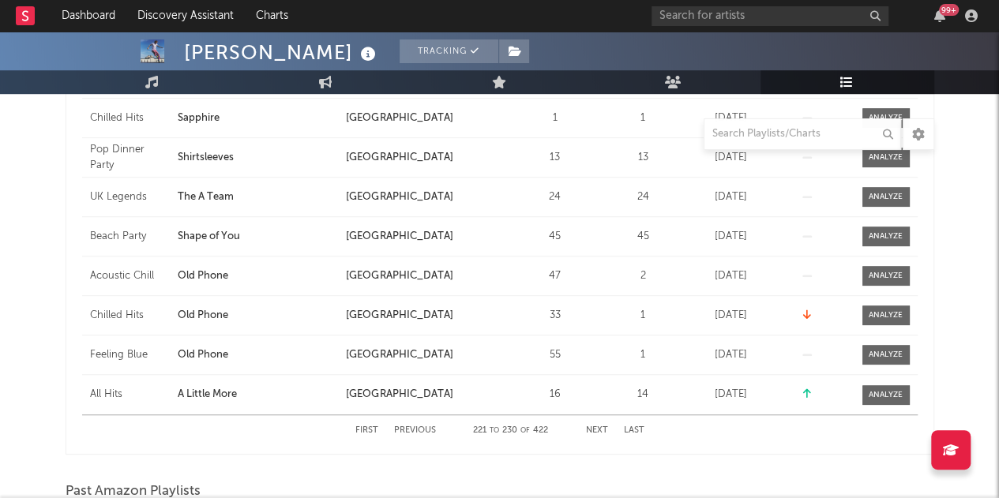
scroll to position [404, 0]
click at [595, 426] on button "Next" at bounding box center [597, 430] width 22 height 9
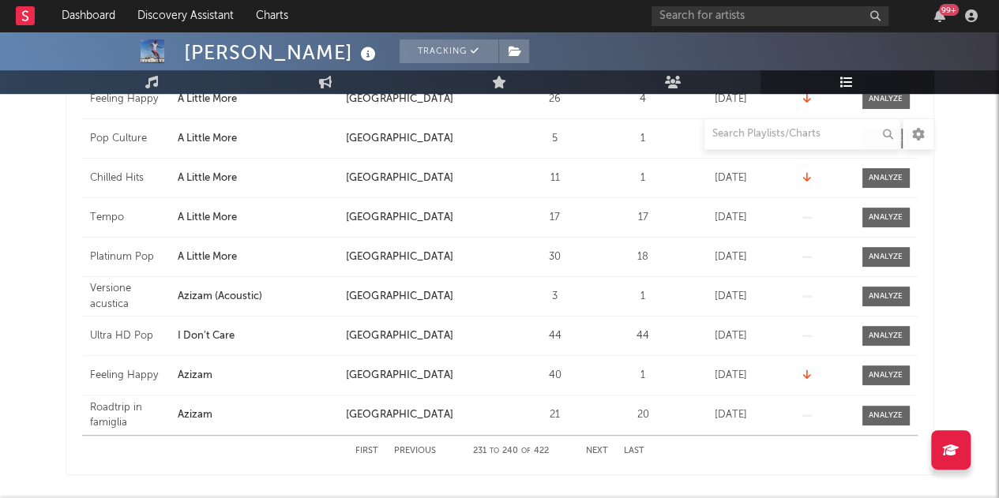
scroll to position [396, 0]
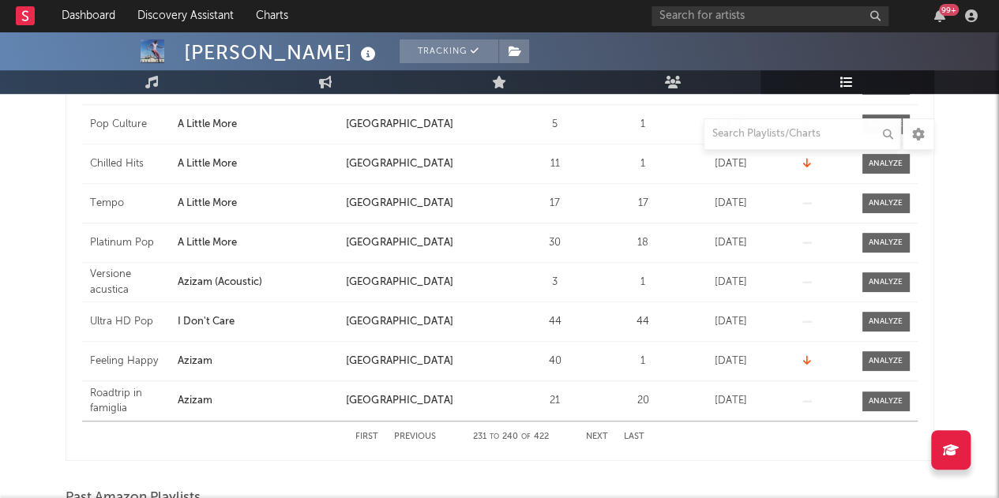
click at [591, 433] on button "Next" at bounding box center [597, 437] width 22 height 9
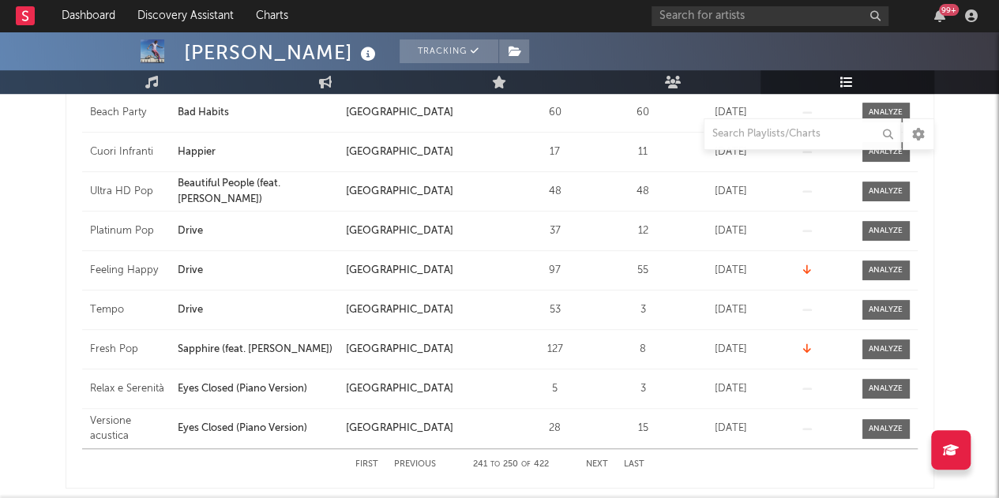
scroll to position [419, 0]
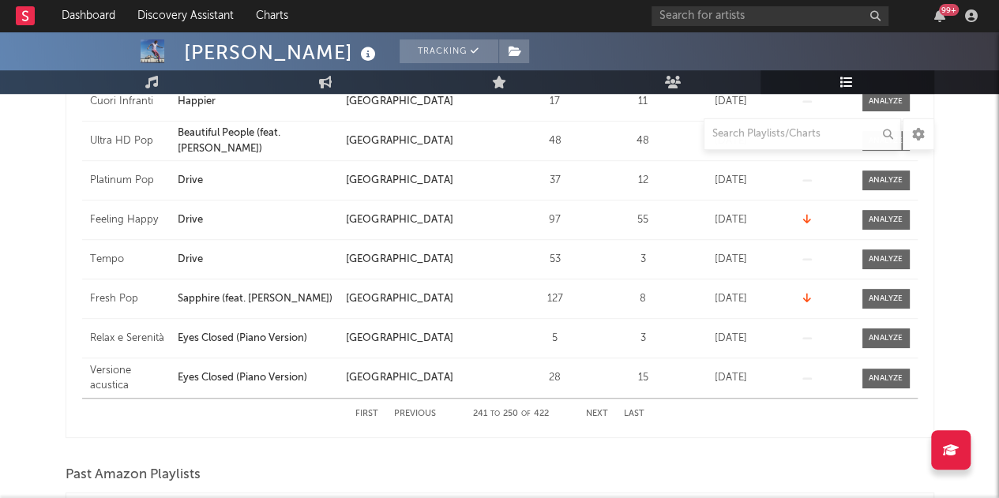
click at [591, 410] on button "Next" at bounding box center [597, 414] width 22 height 9
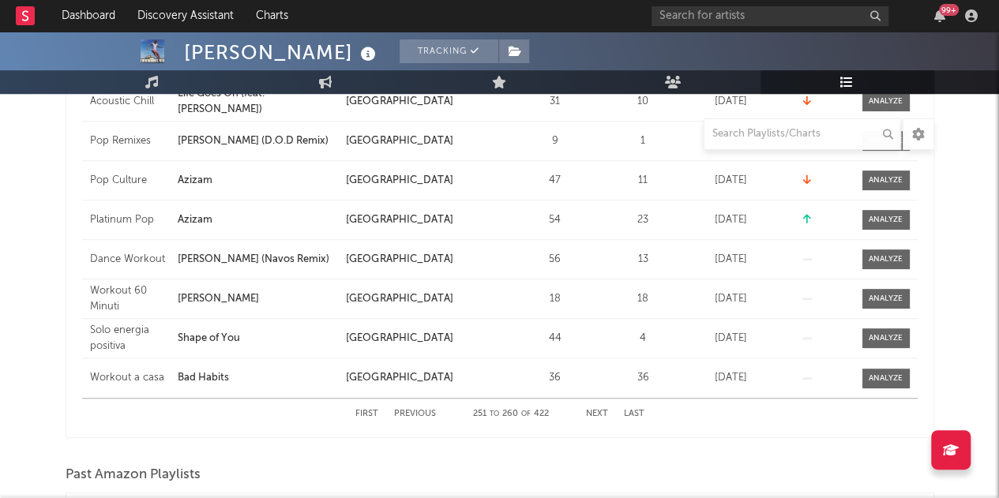
click at [591, 410] on button "Next" at bounding box center [597, 414] width 22 height 9
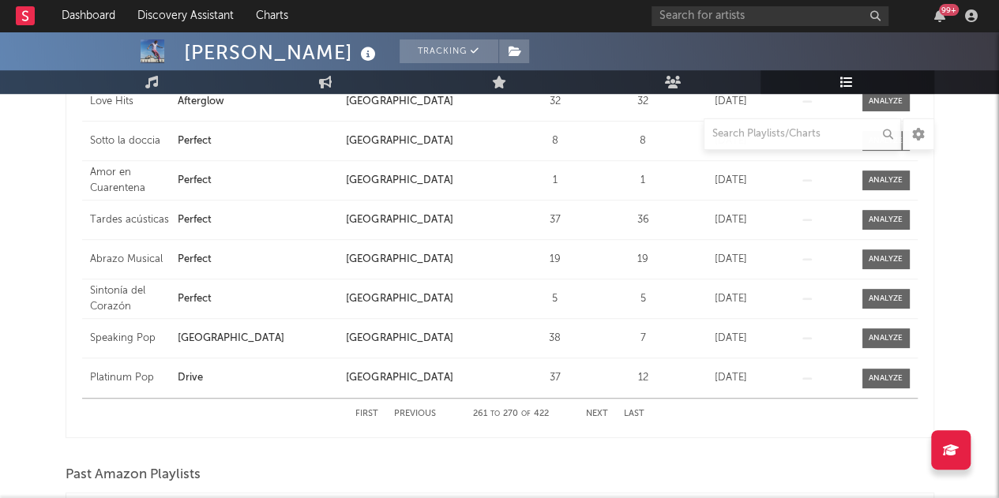
click at [591, 410] on button "Next" at bounding box center [597, 414] width 22 height 9
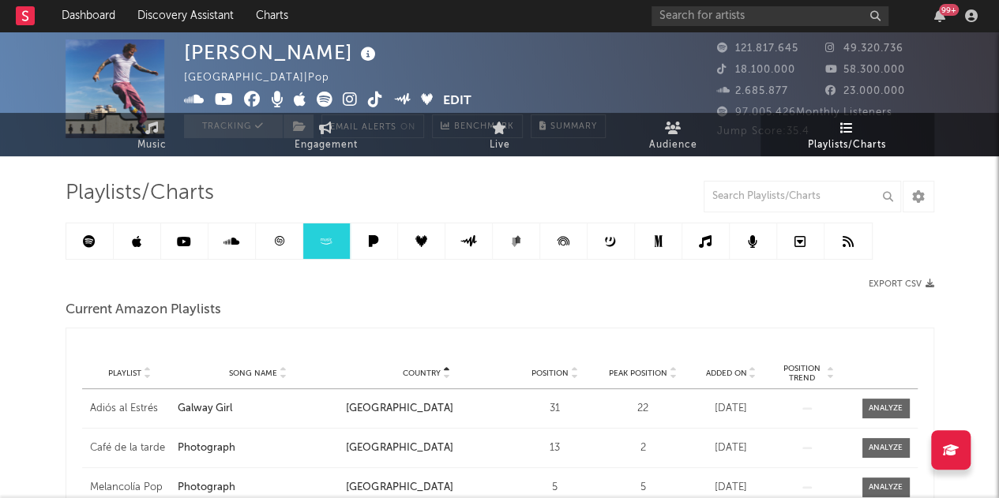
scroll to position [0, 0]
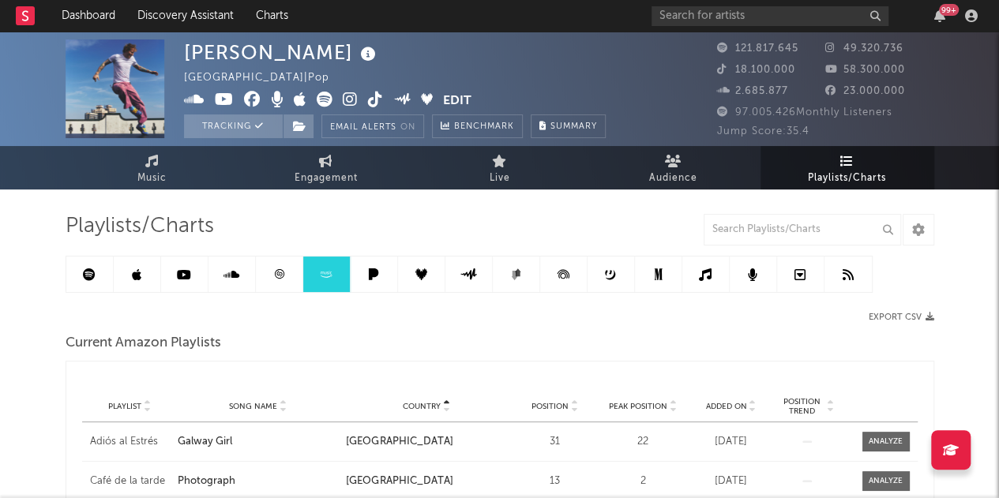
click at [368, 274] on icon at bounding box center [374, 274] width 18 height 12
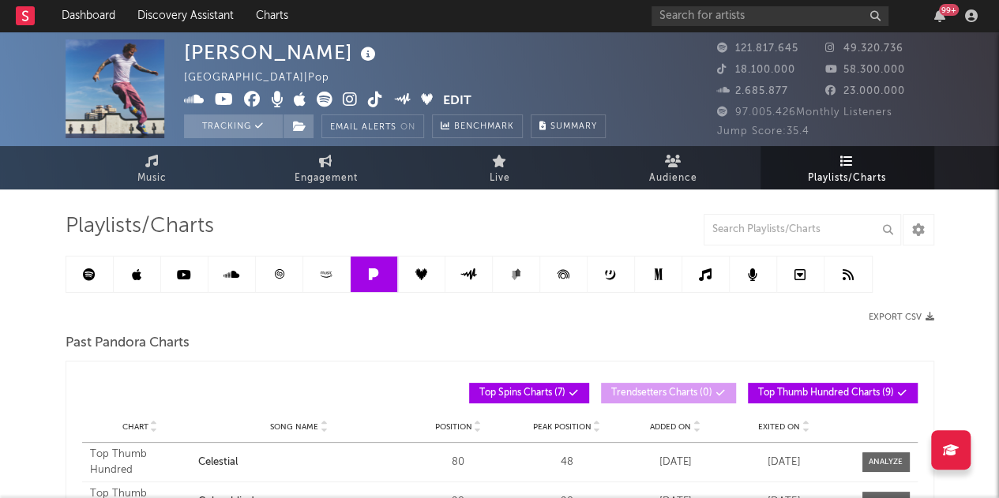
click at [423, 267] on link at bounding box center [421, 275] width 47 height 36
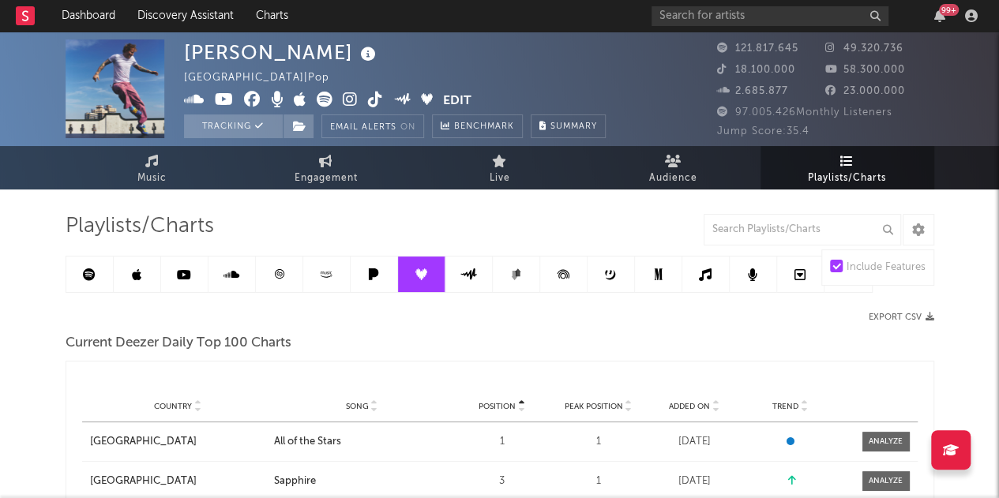
click at [467, 270] on icon at bounding box center [469, 274] width 18 height 12
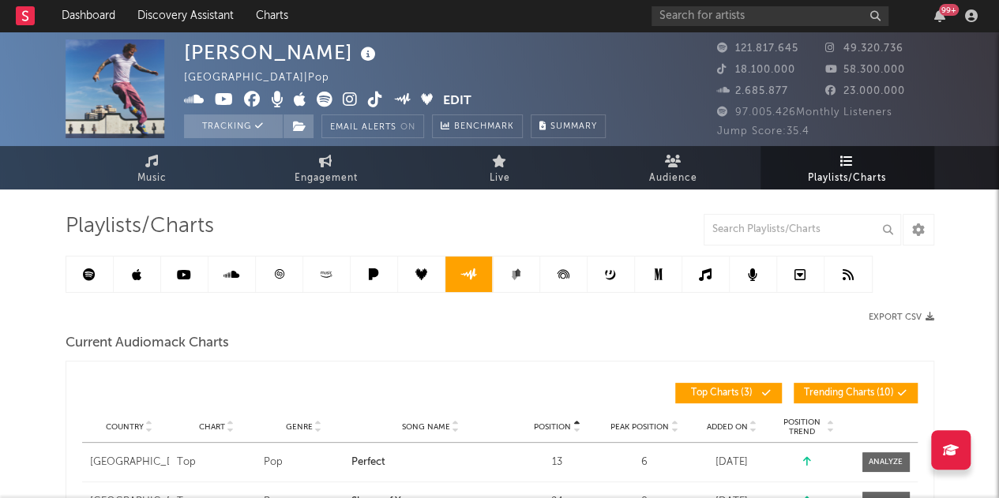
click at [510, 274] on icon at bounding box center [516, 274] width 12 height 12
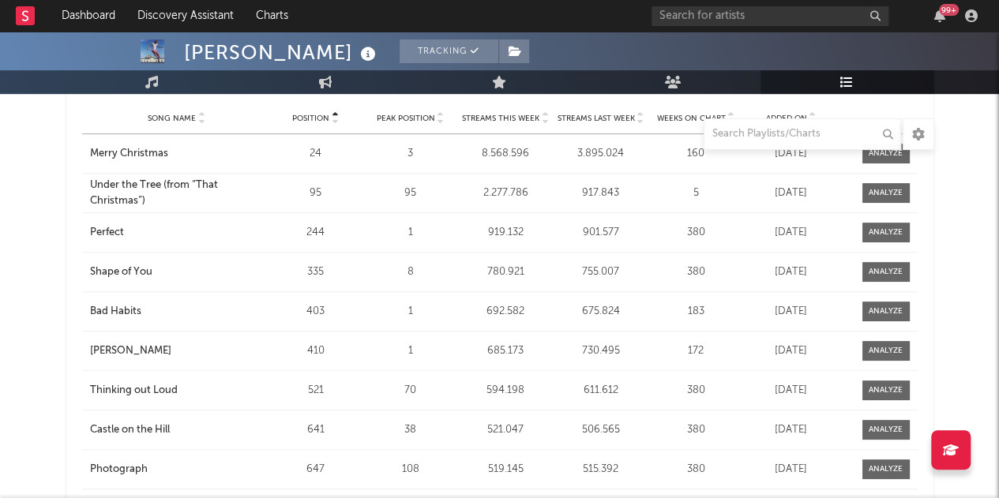
scroll to position [108, 0]
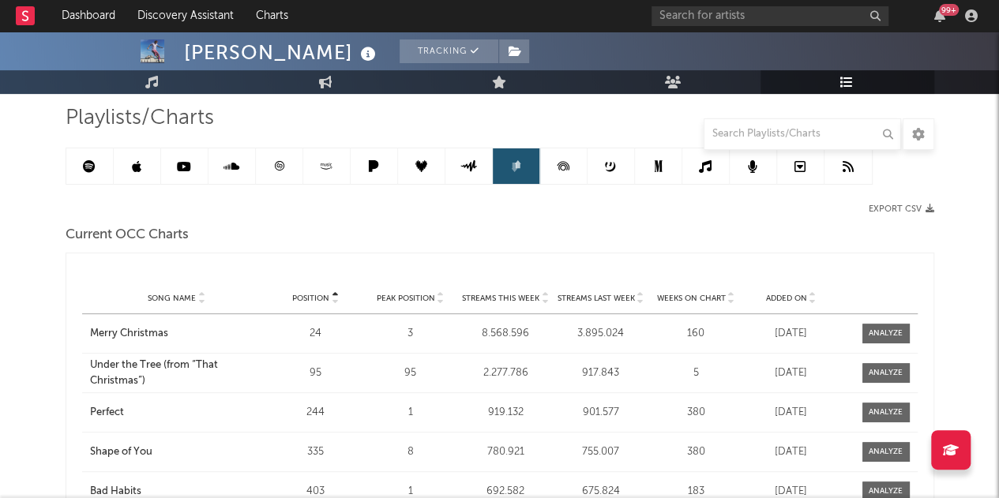
click at [565, 157] on icon at bounding box center [564, 166] width 36 height 36
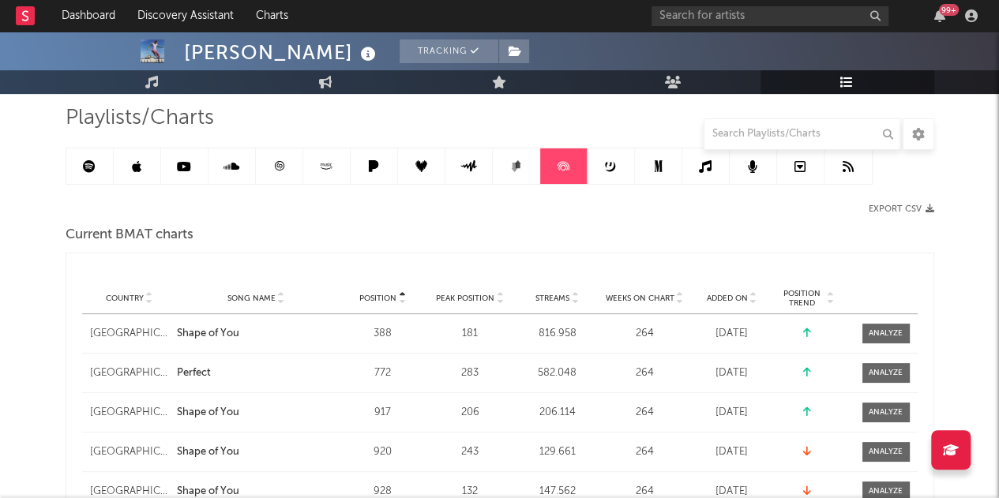
click at [611, 173] on link at bounding box center [610, 166] width 47 height 36
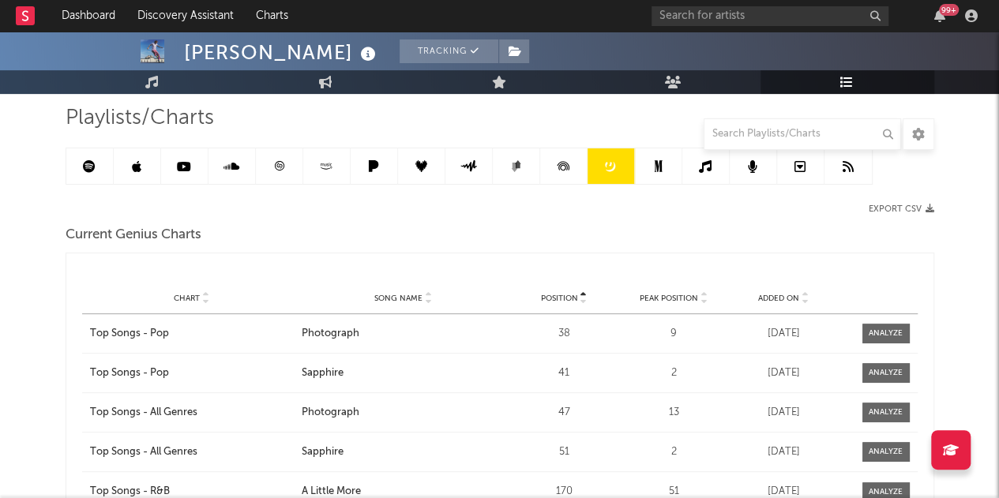
click at [660, 170] on icon at bounding box center [658, 166] width 8 height 12
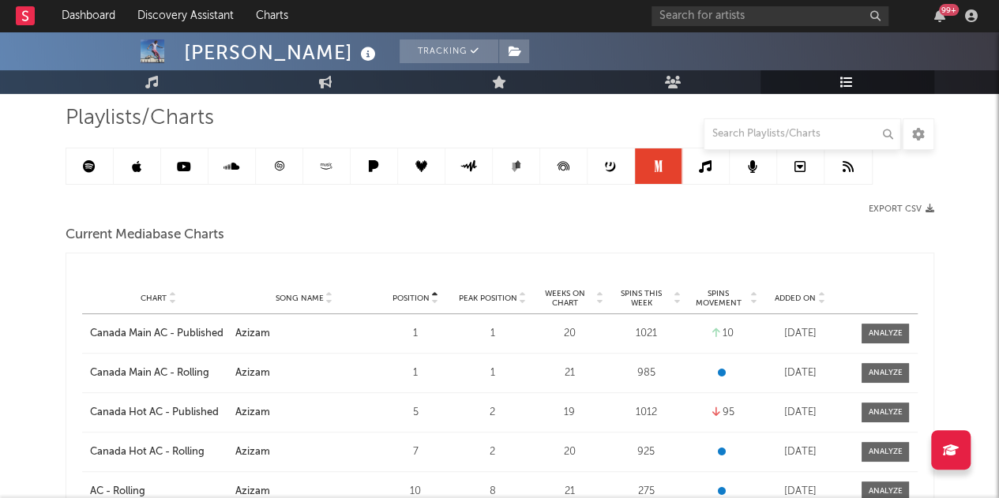
click at [708, 172] on icon at bounding box center [705, 166] width 13 height 13
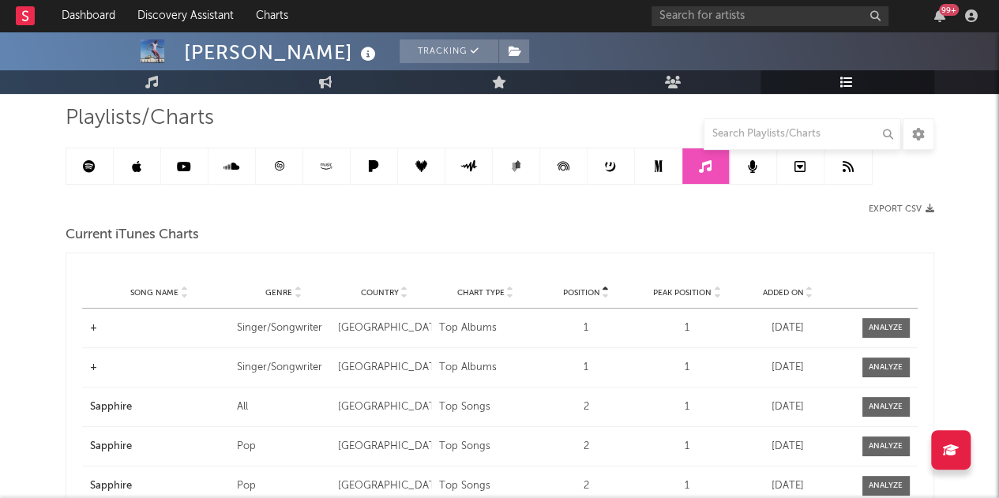
click at [757, 162] on link at bounding box center [753, 166] width 47 height 36
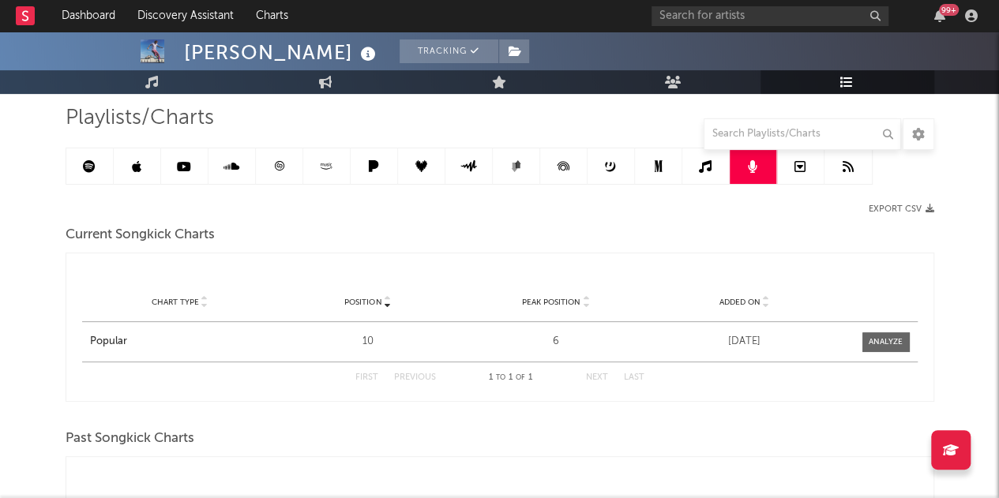
click at [801, 171] on icon at bounding box center [799, 166] width 11 height 13
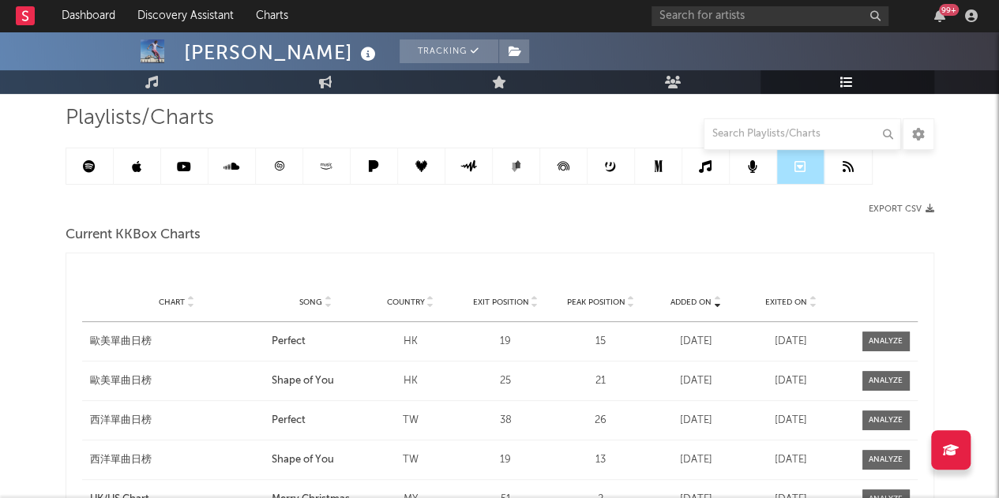
click at [856, 156] on link at bounding box center [847, 166] width 47 height 36
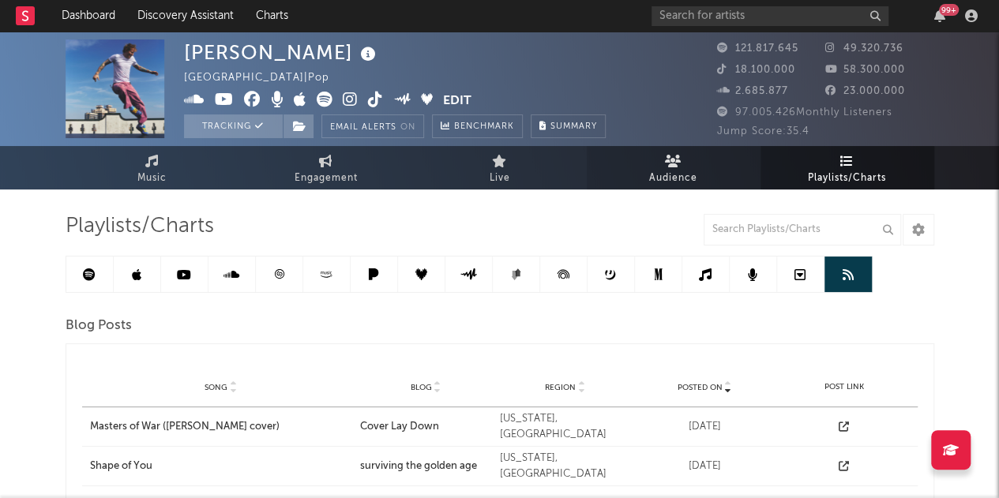
click at [668, 169] on span "Audience" at bounding box center [673, 178] width 48 height 19
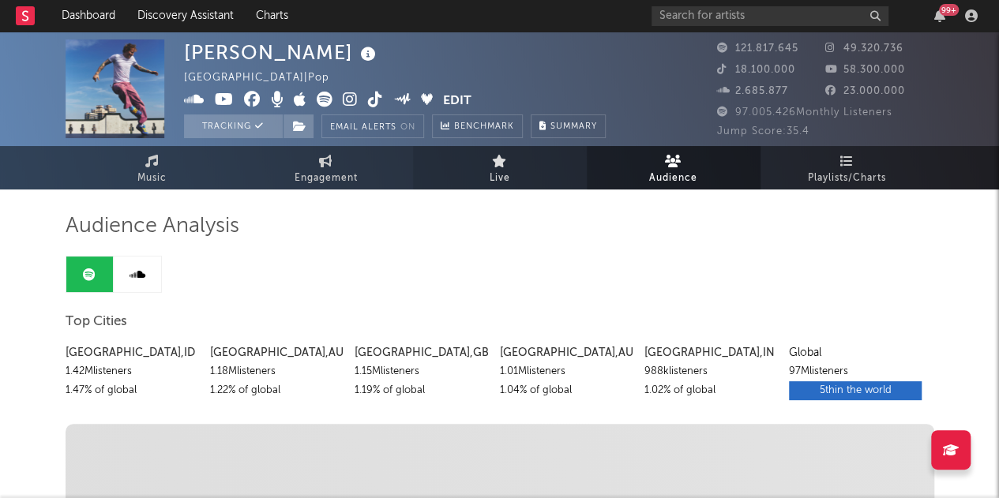
click at [495, 163] on icon at bounding box center [499, 161] width 15 height 13
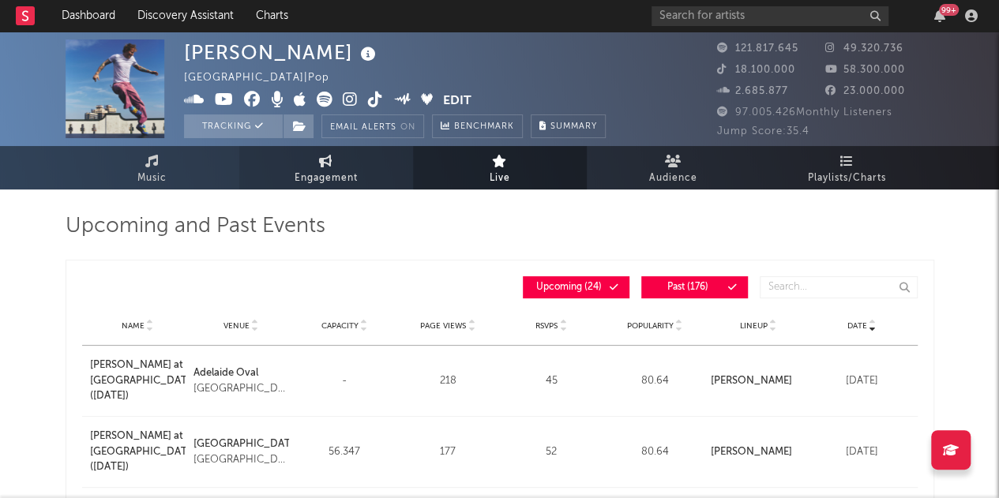
click at [323, 170] on span "Engagement" at bounding box center [326, 178] width 63 height 19
select select "1w"
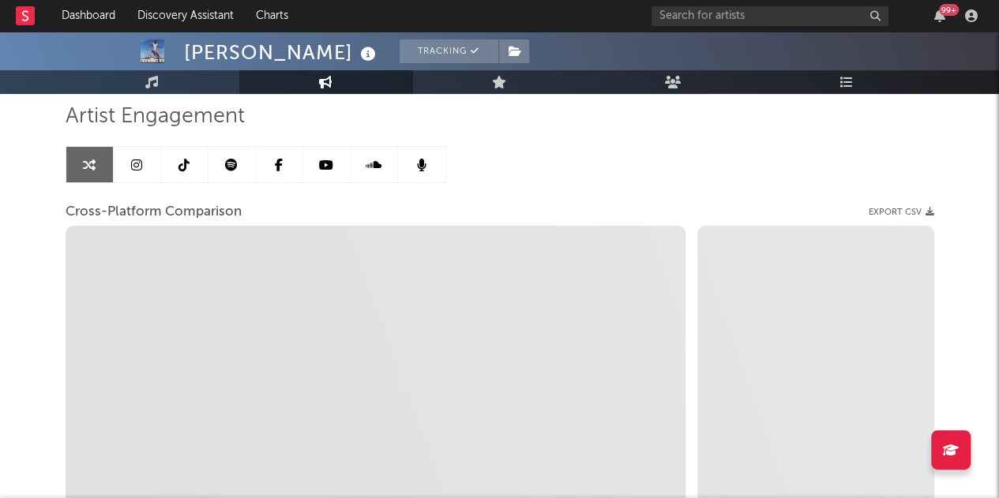
scroll to position [109, 0]
select select "1m"
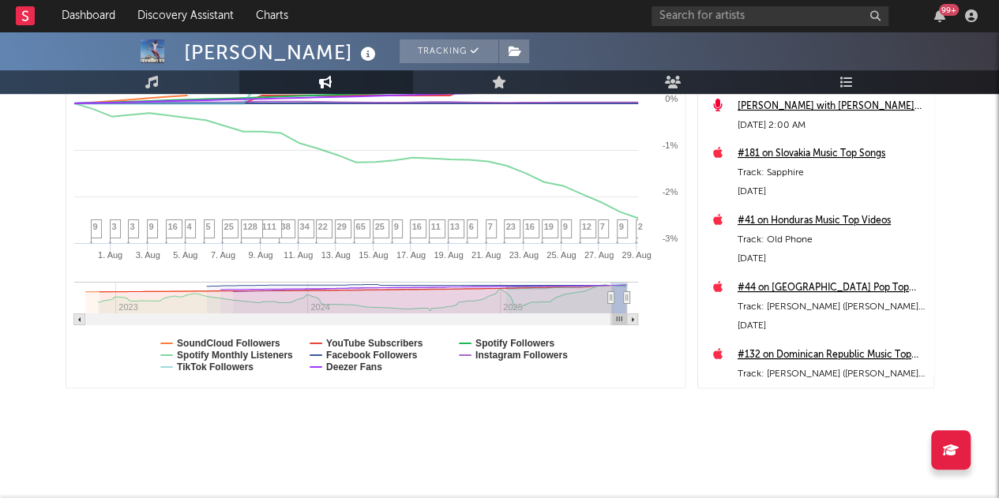
scroll to position [54, 0]
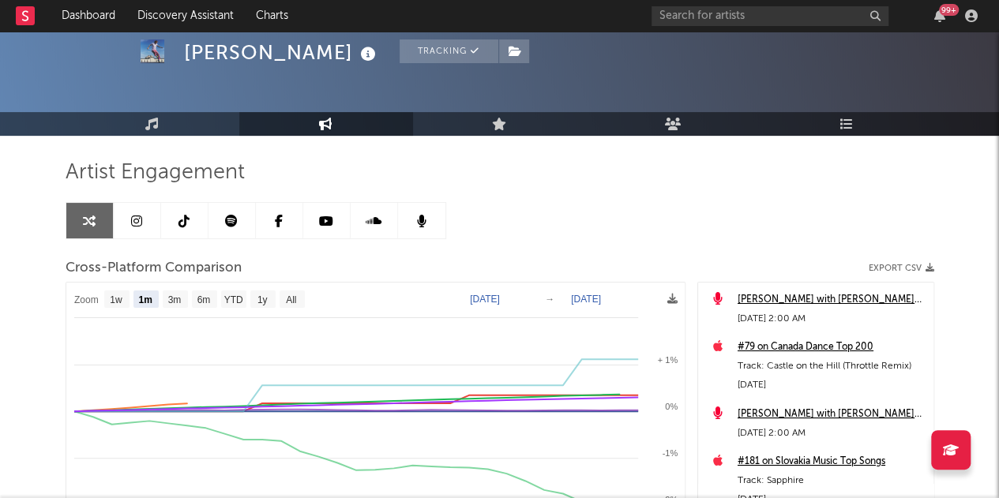
click at [176, 217] on link at bounding box center [184, 221] width 47 height 36
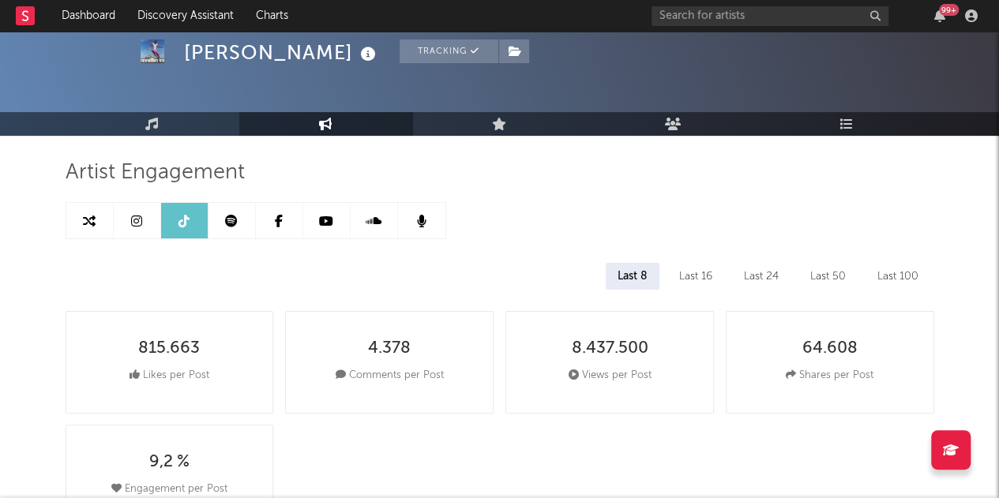
select select "6m"
click at [84, 217] on icon at bounding box center [89, 221] width 13 height 13
select select "1m"
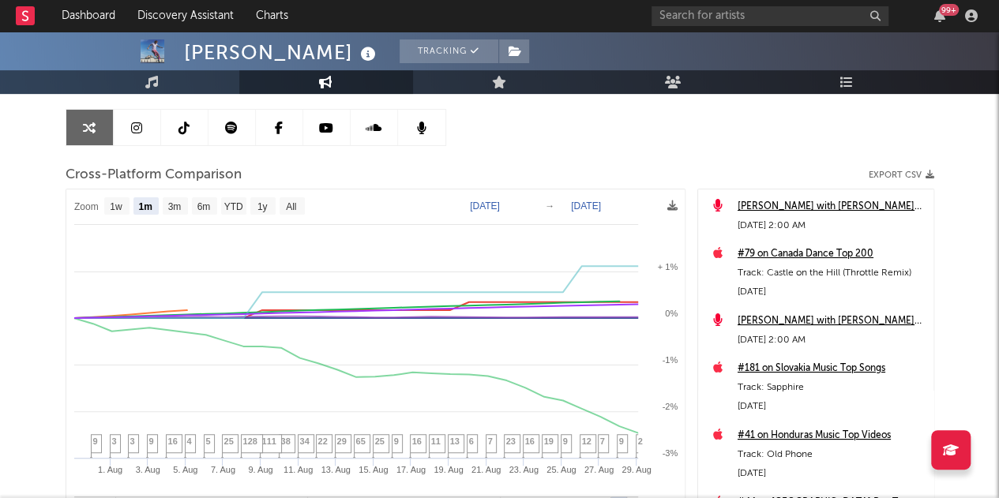
scroll to position [145, 0]
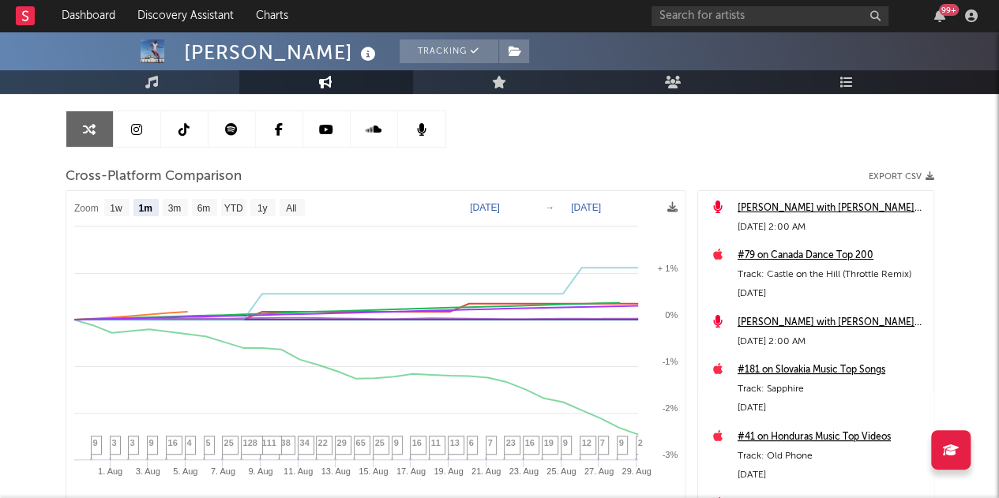
click at [180, 132] on icon at bounding box center [183, 129] width 11 height 13
select select "6m"
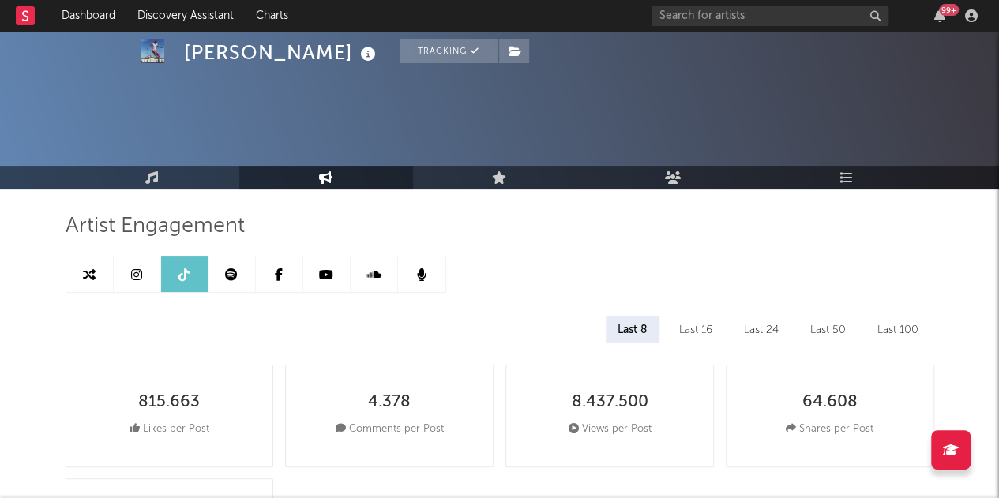
scroll to position [2, 0]
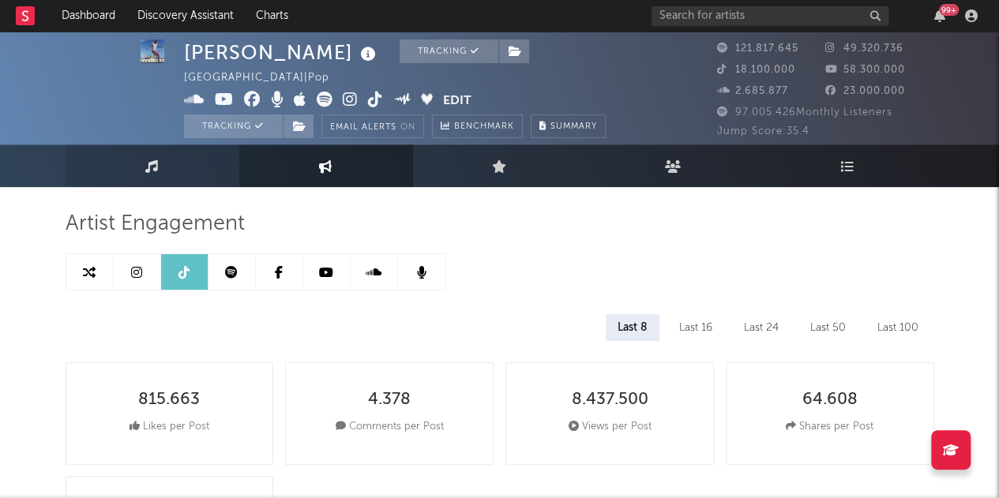
click at [148, 163] on icon at bounding box center [151, 166] width 13 height 13
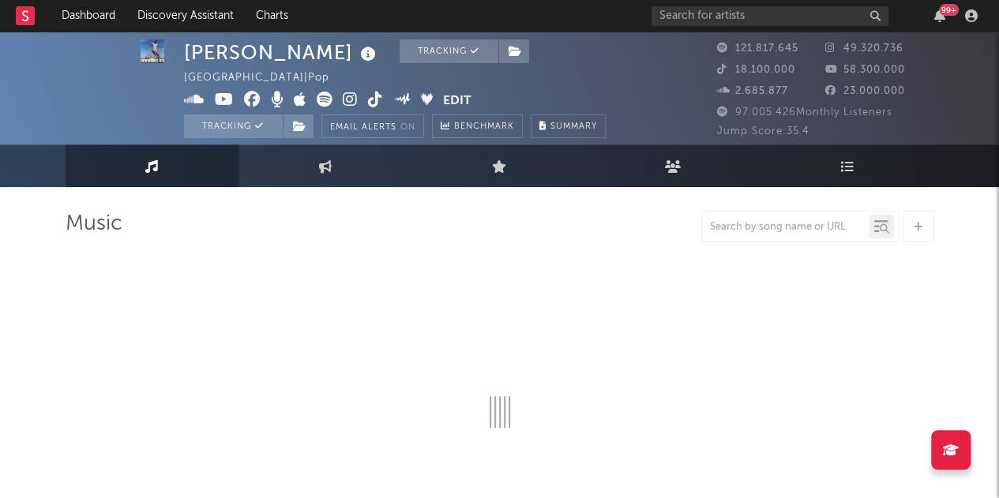
select select "6m"
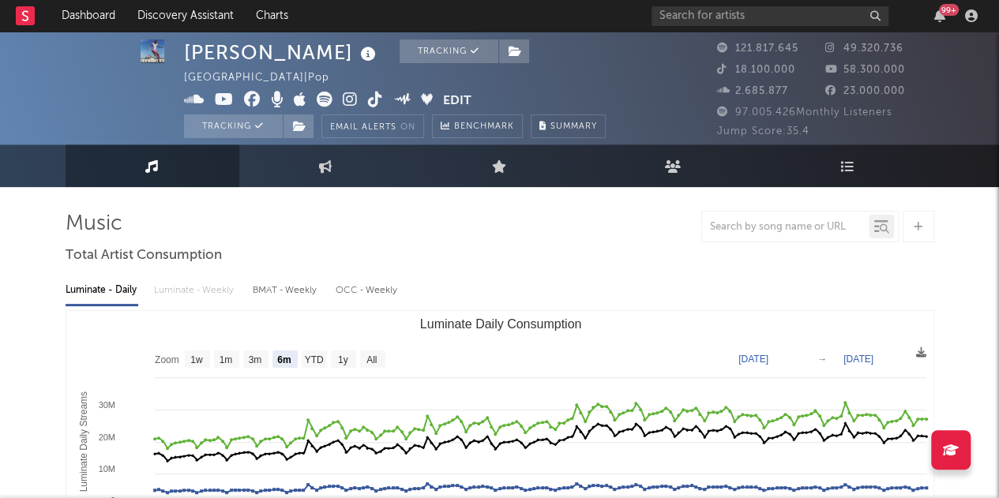
click at [161, 174] on link "Music" at bounding box center [153, 166] width 174 height 43
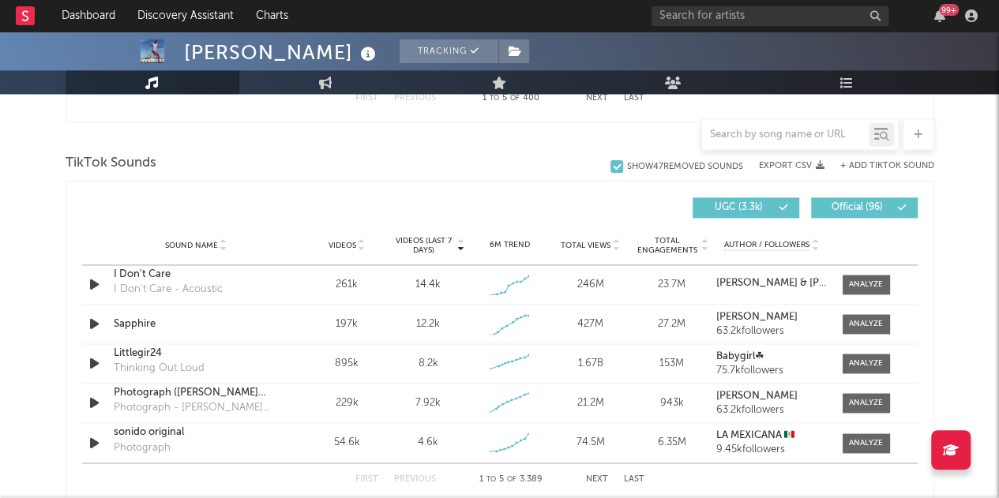
scroll to position [1022, 0]
click at [867, 323] on div at bounding box center [866, 325] width 34 height 12
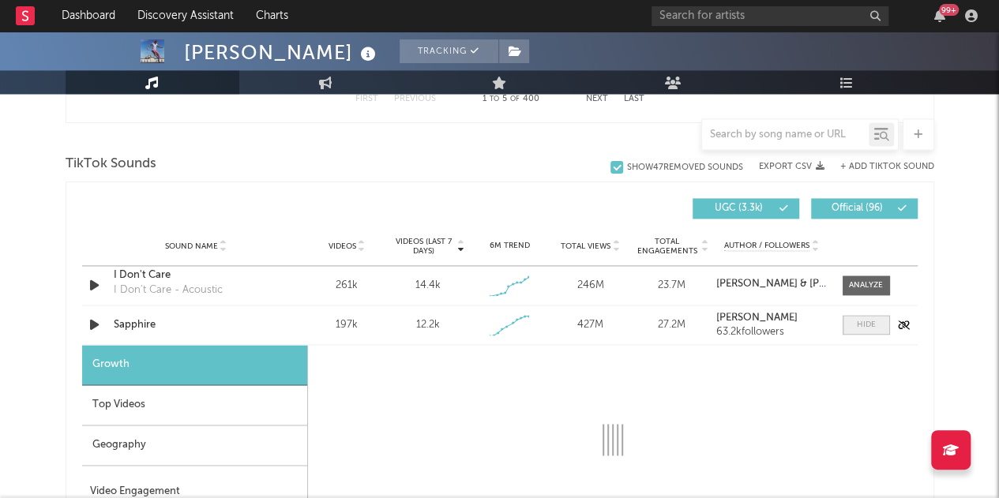
select select "1w"
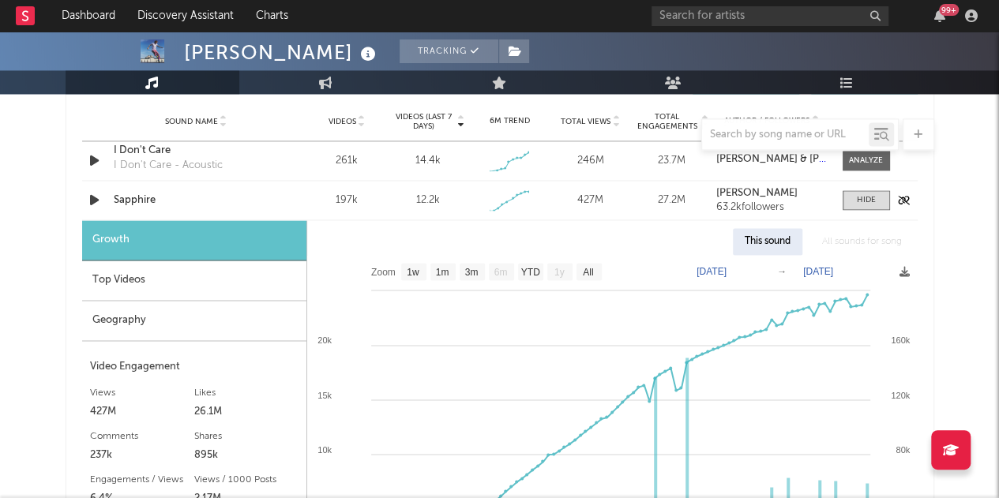
scroll to position [1147, 0]
click at [164, 313] on div "Geography" at bounding box center [194, 320] width 224 height 40
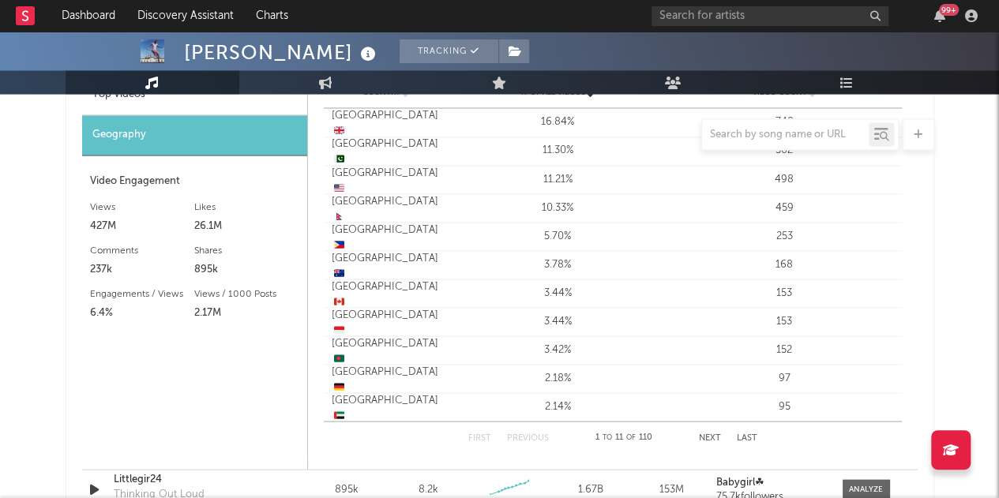
scroll to position [1190, 0]
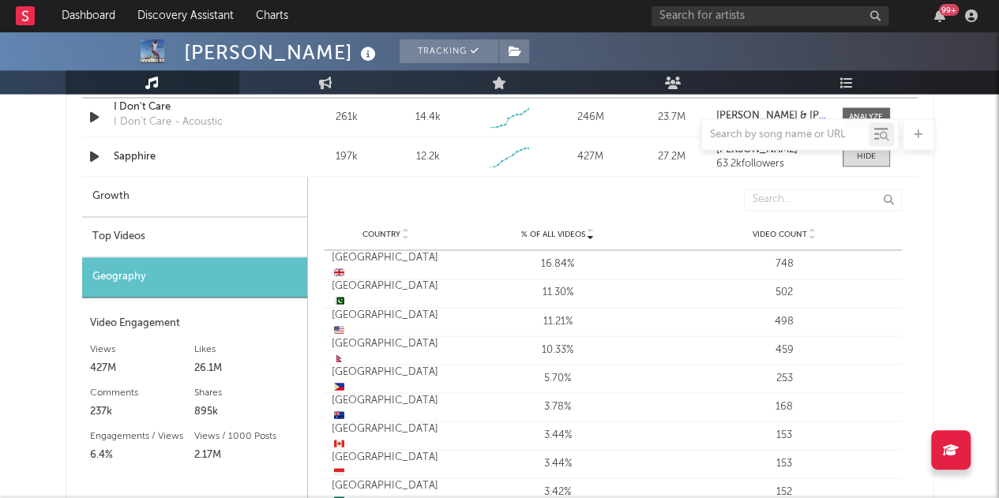
click at [138, 231] on div "Top Videos" at bounding box center [194, 237] width 225 height 40
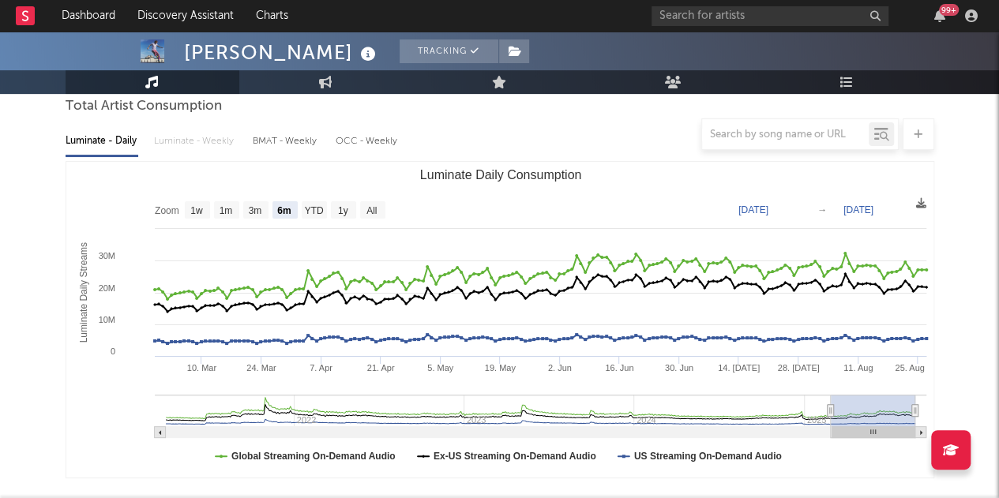
scroll to position [0, 0]
